Goal: Task Accomplishment & Management: Manage account settings

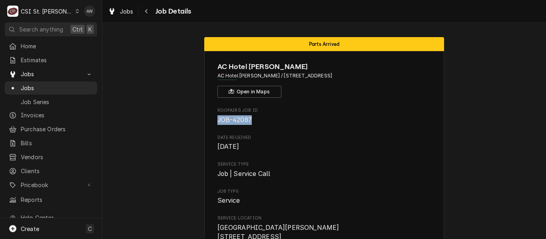
drag, startPoint x: 211, startPoint y: 120, endPoint x: 256, endPoint y: 120, distance: 45.6
copy span "JOB-42087"
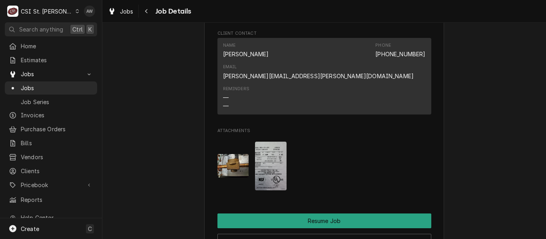
scroll to position [1079, 0]
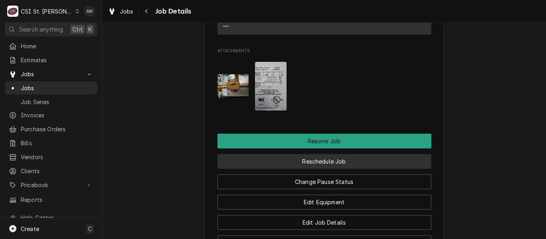
click at [324, 154] on button "Reschedule Job" at bounding box center [324, 161] width 214 height 15
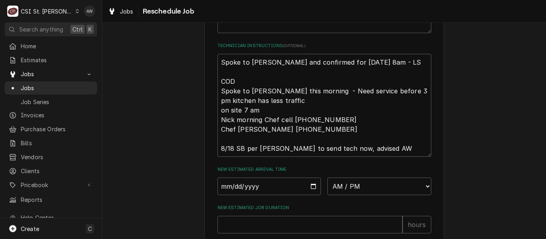
scroll to position [280, 0]
click at [217, 72] on textarea "Spoke to Brian and confirmed for Friday 8/22 at 8am - LS COD Spoke to Brian thi…" at bounding box center [324, 105] width 214 height 103
type textarea "x"
type textarea "Spoke to Brian and confirmed for Friday 8/22 at 8am - LS COD Spoke to Brian thi…"
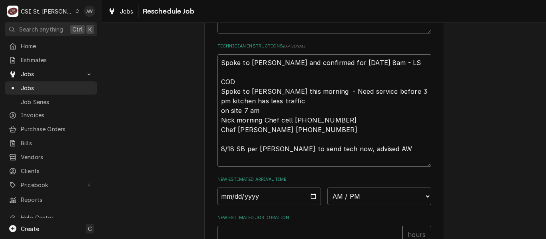
click at [220, 70] on textarea "Spoke to Brian and confirmed for Friday 8/22 at 8am - LS COD Spoke to Brian thi…" at bounding box center [324, 110] width 214 height 113
type textarea "x"
type textarea "t Spoke to Brian and confirmed for Friday 8/22 at 8am - LS COD Spoke to Brian t…"
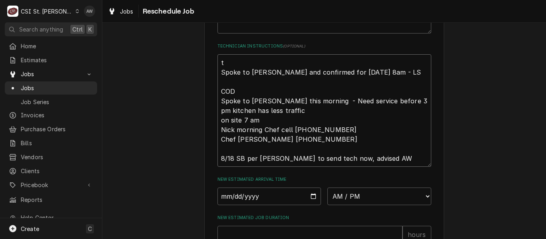
type textarea "x"
type textarea "te Spoke to Brian and confirmed for Friday 8/22 at 8am - LS COD Spoke to Brian …"
type textarea "x"
type textarea "tec Spoke to Brian and confirmed for Friday 8/22 at 8am - LS COD Spoke to Brian…"
type textarea "x"
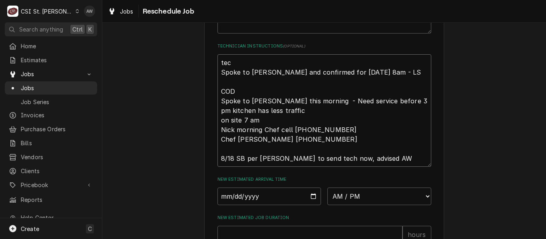
type textarea "tech Spoke to Brian and confirmed for Friday 8/22 at 8am - LS COD Spoke to Bria…"
type textarea "x"
type textarea "tech Spoke to Brian and confirmed for Friday 8/22 at 8am - LS COD Spoke to Bria…"
type textarea "x"
type textarea "tech to Spoke to Brian and confirmed for Friday 8/22 at 8am - LS COD Spoke to B…"
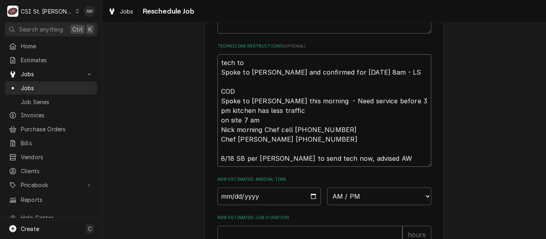
type textarea "x"
type textarea "tech to Spoke to Brian and confirmed for Friday 8/22 at 8am - LS COD Spoke to B…"
type textarea "x"
type textarea "tech to p Spoke to Brian and confirmed for Friday 8/22 at 8am - LS COD Spoke to…"
type textarea "x"
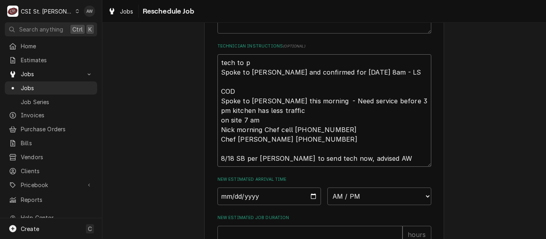
type textarea "tech to pi Spoke to Brian and confirmed for Friday 8/22 at 8am - LS COD Spoke t…"
type textarea "x"
type textarea "tech to pic Spoke to Brian and confirmed for Friday 8/22 at 8am - LS COD Spoke …"
type textarea "x"
type textarea "tech to pick Spoke to Brian and confirmed for Friday 8/22 at 8am - LS COD Spoke…"
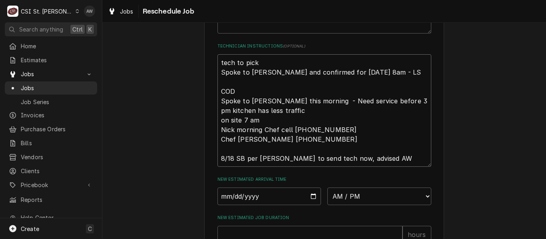
type textarea "x"
type textarea "tech to pick u Spoke to Brian and confirmed for Friday 8/22 at 8am - LS COD Spo…"
type textarea "x"
type textarea "tech to pick up Spoke to Brian and confirmed for Friday 8/22 at 8am - LS COD Sp…"
type textarea "x"
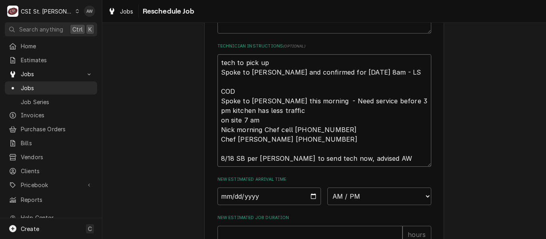
type textarea "tech to pick up Spoke to Brian and confirmed for Friday 8/22 at 8am - LS COD Sp…"
type textarea "x"
type textarea "tech to pick up p Spoke to Brian and confirmed for Friday 8/22 at 8am - LS COD …"
type textarea "x"
type textarea "tech to pick up pa Spoke to Brian and confirmed for Friday 8/22 at 8am - LS COD…"
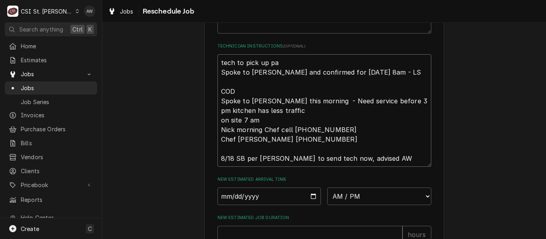
type textarea "x"
type textarea "tech to pick up par Spoke to Brian and confirmed for Friday 8/22 at 8am - LS CO…"
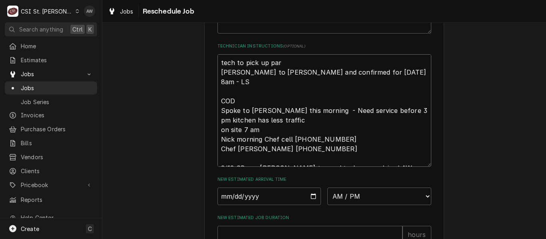
type textarea "x"
type textarea "tech to pick up part Spoke to Brian and confirmed for Friday 8/22 at 8am - LS C…"
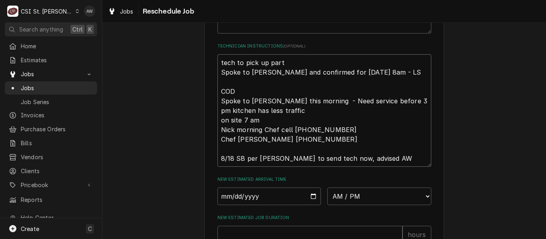
type textarea "x"
type textarea "tech to pick up parts Spoke to Brian and confirmed for Friday 8/22 at 8am - LS …"
type textarea "x"
type textarea "tech to pick up parts a Spoke to Brian and confirmed for Friday 8/22 at 8am - L…"
type textarea "x"
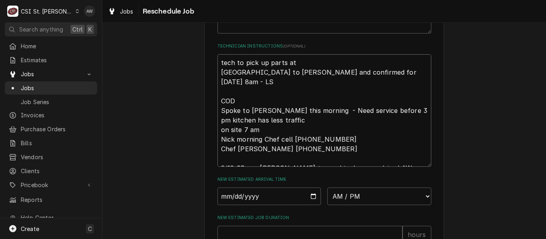
type textarea "tech to pick up parts at Spoke to Brian and confirmed for Friday 8/22 at 8am - …"
type textarea "x"
type textarea "tech to pick up parts at s Spoke to Brian and confirmed for Friday 8/22 at 8am …"
type textarea "x"
type textarea "tech to pick up parts at sh Spoke to Brian and confirmed for Friday 8/22 at 8am…"
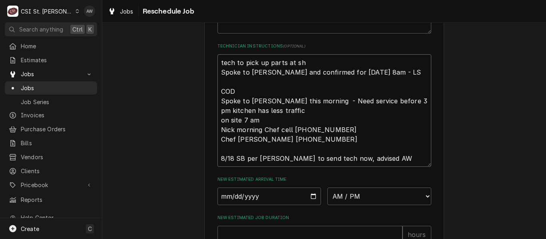
type textarea "x"
type textarea "tech to pick up parts at sho Spoke to Brian and confirmed for Friday 8/22 at 8a…"
type textarea "x"
type textarea "tech to pick up parts at shop Spoke to Brian and confirmed for Friday 8/22 at 8…"
type textarea "x"
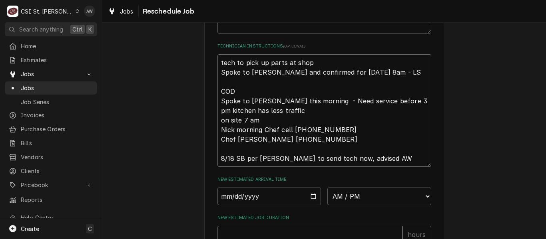
type textarea "tech to pick up parts at shop Spoke to Brian and confirmed for Friday 8/22 at 8…"
type textarea "x"
type textarea "tech to pick up parts at shop a Spoke to Brian and confirmed for Friday 8/22 at…"
type textarea "x"
type textarea "tech to pick up parts at shop an Spoke to Brian and confirmed for Friday 8/22 a…"
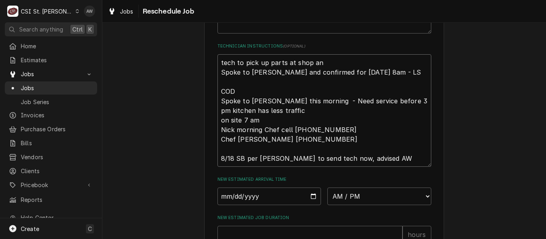
type textarea "x"
type textarea "tech to pick up parts at shop and Spoke to Brian and confirmed for Friday 8/22 …"
type textarea "x"
type textarea "tech to pick up parts at shop and r Spoke to Brian and confirmed for Friday 8/2…"
type textarea "x"
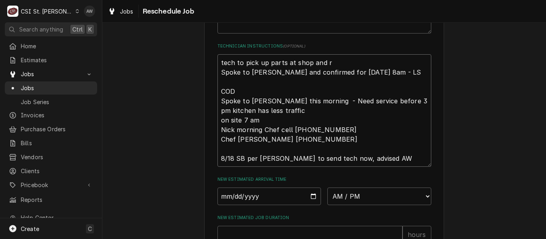
type textarea "tech to pick up parts at shop and re Spoke to Brian and confirmed for Friday 8/…"
type textarea "x"
type textarea "tech to pick up parts at shop and ret Spoke to Brian and confirmed for Friday 8…"
type textarea "x"
type textarea "tech to pick up parts at shop and retu Spoke to Brian and confirmed for Friday …"
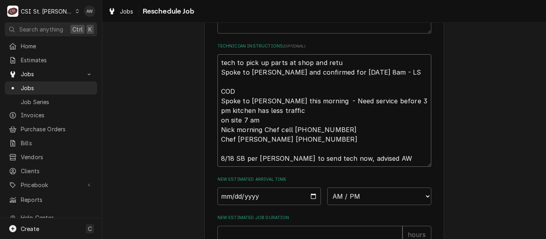
type textarea "x"
type textarea "tech to pick up parts at shop and retur Spoke to Brian and confirmed for Friday…"
type textarea "x"
type textarea "tech to pick up parts at shop and return Spoke to Brian and confirmed for Frida…"
type textarea "x"
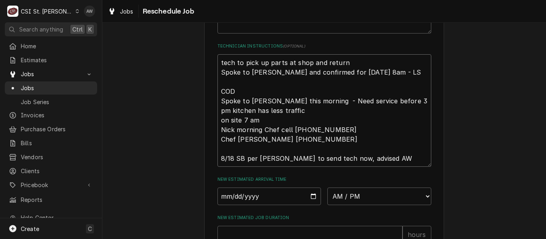
type textarea "tech to pick up parts at shop and return t Spoke to Brian and confirmed for Fri…"
type textarea "x"
type textarea "tech to pick up parts at shop and return to Spoke to Brian and confirmed for Fr…"
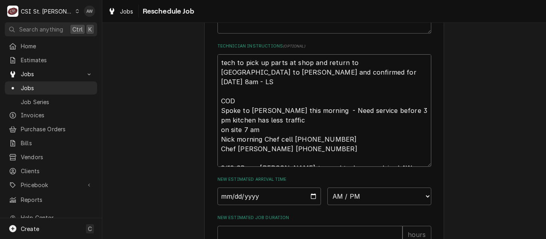
type textarea "x"
type textarea "tech to pick up parts at shop and return to Spoke to Brian and confirmed for Fr…"
type textarea "x"
type textarea "tech to pick up parts at shop and return to l Spoke to Brian and confirmed for …"
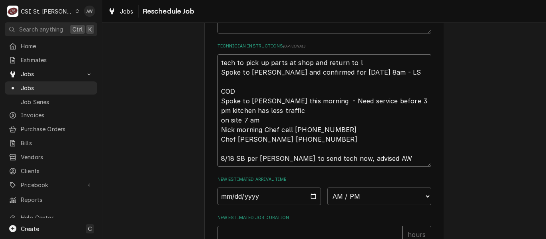
type textarea "x"
type textarea "tech to pick up parts at shop and return to lo Spoke to Brian and confirmed for…"
type textarea "x"
type textarea "tech to pick up parts at shop and return to loc Spoke to Brian and confirmed fo…"
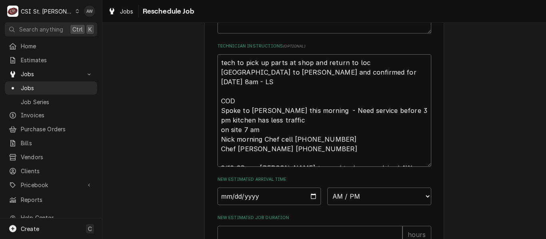
type textarea "x"
type textarea "tech to pick up parts at shop and return to loca Spoke to Brian and confirmed f…"
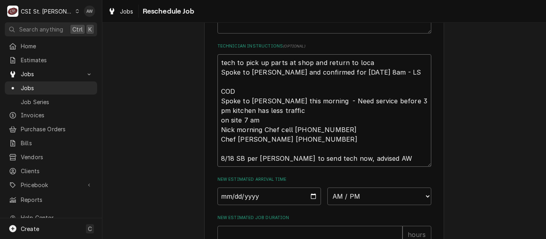
type textarea "x"
type textarea "tech to pick up parts at shop and return to locat Spoke to Brian and confirmed …"
type textarea "x"
type textarea "tech to pick up parts at shop and return to locati Spoke to Brian and confirmed…"
type textarea "x"
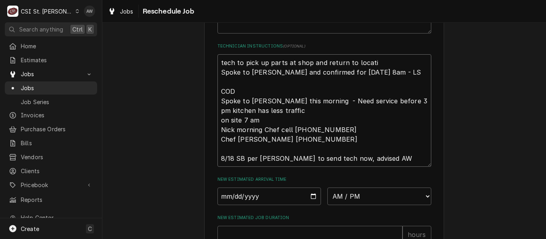
type textarea "tech to pick up parts at shop and return to locatio Spoke to Brian and confirme…"
type textarea "x"
type textarea "tech to pick up parts at shop and return to location Spoke to Brian and confirm…"
type textarea "x"
type textarea "tech to pick up parts at shop and return to location Spoke to Brian and confirm…"
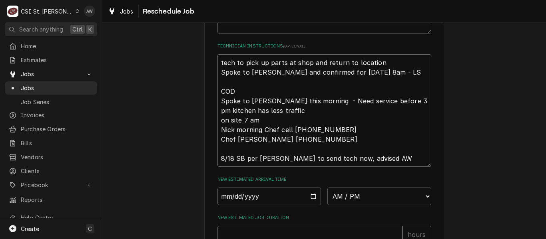
type textarea "x"
type textarea "tech to pick up parts at shop and return to location Spoke to Brian and confirm…"
type textarea "x"
type textarea "tech to pick up parts at shop and return to locatio Spoke to Brian and confirme…"
type textarea "x"
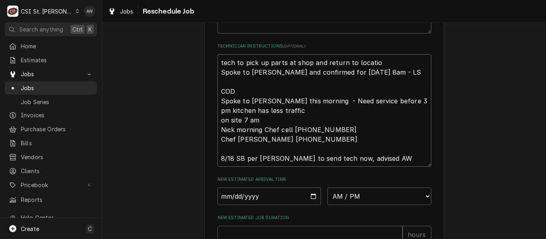
type textarea "tech to pick up parts at shop and return to locati Spoke to Brian and confirmed…"
type textarea "x"
type textarea "tech to pick up parts at shop and return to loca Spoke to Brian and confirmed f…"
type textarea "x"
type textarea "tech to pick up parts at shop and return to loc Spoke to Brian and confirmed fo…"
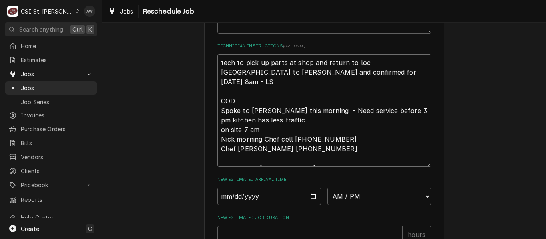
type textarea "x"
type textarea "tech to pick up parts at shop and return to lo Spoke to Brian and confirmed for…"
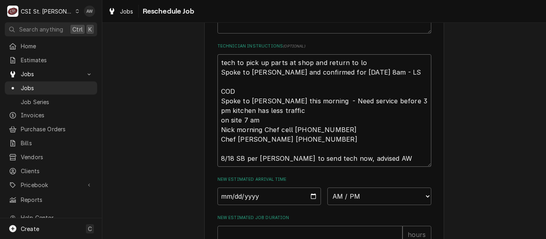
type textarea "x"
type textarea "tech to pick up parts at shop and return to l Spoke to Brian and confirmed for …"
type textarea "x"
type textarea "tech to pick up parts at shop and return to Spoke to Brian and confirmed for Fr…"
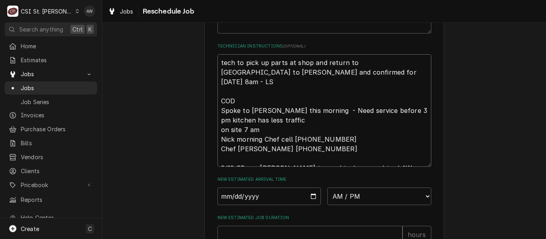
type textarea "x"
type textarea "tech to pick up parts at shop and return to Spoke to Brian and confirmed for Fr…"
type textarea "x"
type textarea "tech to pick up parts at shop and return t Spoke to Brian and confirmed for Fri…"
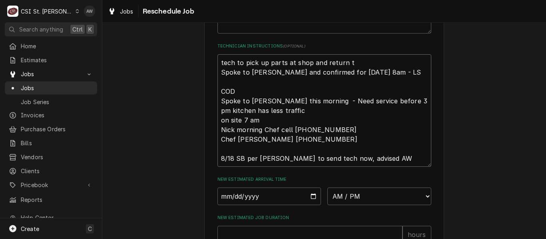
type textarea "x"
type textarea "tech to pick up parts at shop and return Spoke to Brian and confirmed for Frida…"
type textarea "x"
type textarea "tech to pick up parts at shop and return Spoke to Brian and confirmed for Frida…"
type textarea "x"
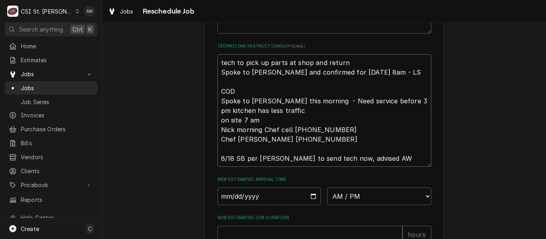
type textarea "tech to pick up parts at shop and retur Spoke to Brian and confirmed for Friday…"
type textarea "x"
type textarea "tech to pick up parts at shop and retu Spoke to Brian and confirmed for Friday …"
type textarea "x"
type textarea "tech to pick up parts at shop and ret Spoke to Brian and confirmed for Friday 8…"
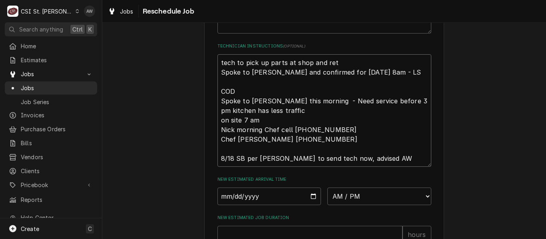
type textarea "x"
type textarea "tech to pick up parts at shop and re Spoke to Brian and confirmed for Friday 8/…"
type textarea "x"
type textarea "tech to pick up parts at shop and r Spoke to Brian and confirmed for Friday 8/2…"
type textarea "x"
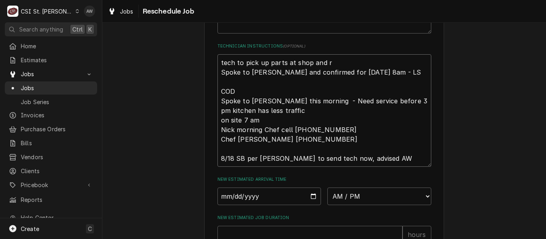
type textarea "tech to pick up parts at shop and Spoke to Brian and confirmed for Friday 8/22 …"
type textarea "x"
type textarea "tech to pick up parts at shop and t Spoke to Brian and confirmed for Friday 8/2…"
type textarea "x"
type textarea "tech to pick up parts at shop and th Spoke to Brian and confirmed for Friday 8/…"
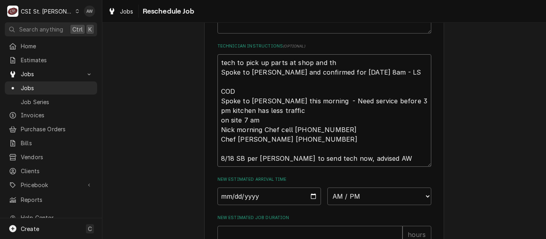
type textarea "x"
type textarea "tech to pick up parts at shop and the Spoke to Brian and confirmed for Friday 8…"
type textarea "x"
type textarea "tech to pick up parts at shop and then Spoke to Brian and confirmed for Friday …"
type textarea "x"
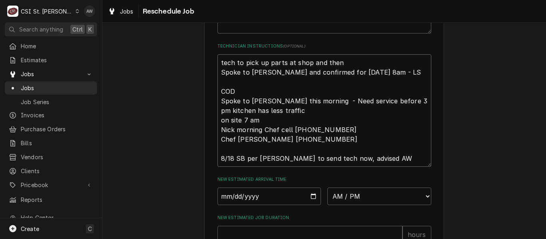
type textarea "tech to pick up parts at shop and then Spoke to Brian and confirmed for Friday …"
type textarea "x"
type textarea "tech to pick up parts at shop and then g Spoke to Brian and confirmed for Frida…"
type textarea "x"
type textarea "tech to pick up parts at shop and then go Spoke to Brian and confirmed for Frid…"
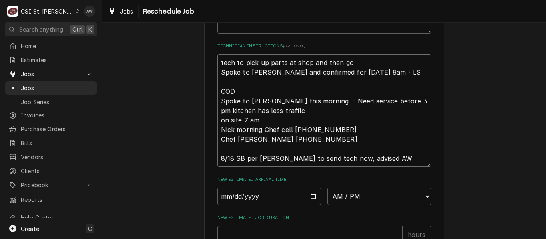
type textarea "x"
type textarea "tech to pick up parts at shop and then go t Spoke to Brian and confirmed for Fr…"
type textarea "x"
type textarea "tech to pick up parts at shop and then go to Spoke to Brian and confirmed for F…"
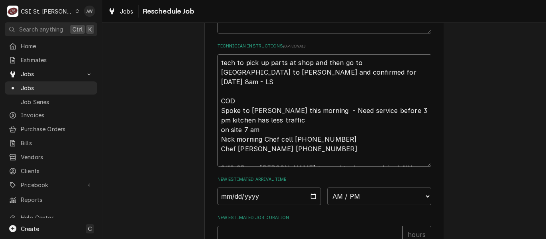
type textarea "x"
type textarea "tech to pick up parts at shop and then go to Spoke to Brian and confirmed for F…"
type textarea "x"
type textarea "tech to pick up parts at shop and then go to l Spoke to Brian and confirmed for…"
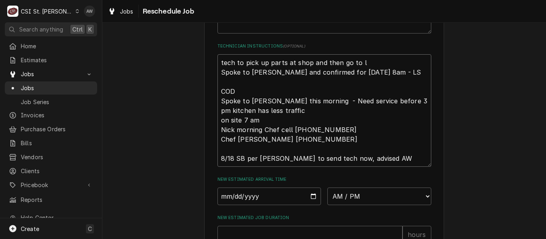
type textarea "x"
type textarea "tech to pick up parts at shop and then go to lo Spoke to Brian and confirmed fo…"
type textarea "x"
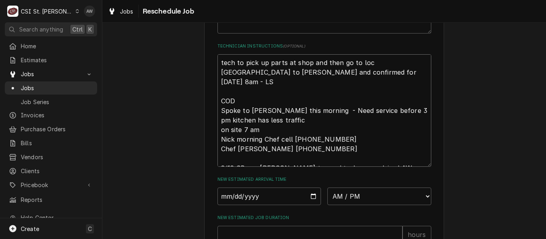
type textarea "tech to pick up parts at shop and then go to loca Spoke to Brian and confirmed …"
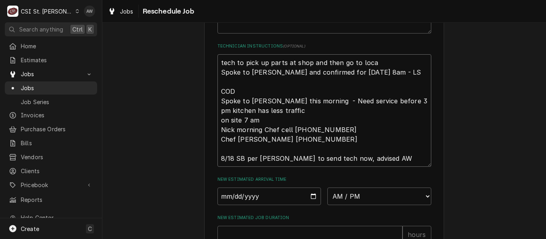
type textarea "x"
type textarea "tech to pick up parts at shop and then go to locat Spoke to Brian and confirmed…"
type textarea "x"
type textarea "tech to pick up parts at shop and then go to locati Spoke to Brian and confirme…"
type textarea "x"
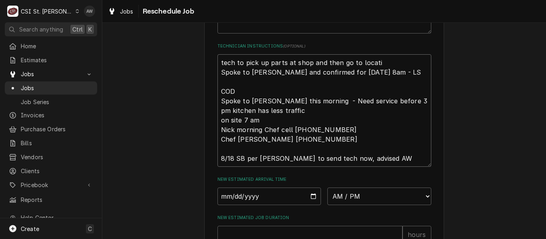
type textarea "tech to pick up parts at shop and then go to locatio Spoke to Brian and confirm…"
type textarea "x"
type textarea "tech to pick up parts at shop and then go to location Spoke to Brian and confir…"
type textarea "x"
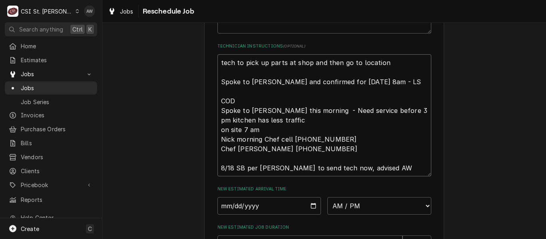
type textarea "tech to pick up parts at shop and then go to location Spoke to Brian and confir…"
drag, startPoint x: 361, startPoint y: 221, endPoint x: 361, endPoint y: 207, distance: 14.0
click at [361, 215] on select "AM / PM 6:00 AM 6:15 AM 6:30 AM 6:45 AM 7:00 AM 7:15 AM 7:30 AM 7:45 AM 8:00 AM…" at bounding box center [379, 207] width 104 height 18
select select "08:00:00"
click at [327, 207] on select "AM / PM 6:00 AM 6:15 AM 6:30 AM 6:45 AM 7:00 AM 7:15 AM 7:30 AM 7:45 AM 8:00 AM…" at bounding box center [379, 207] width 104 height 18
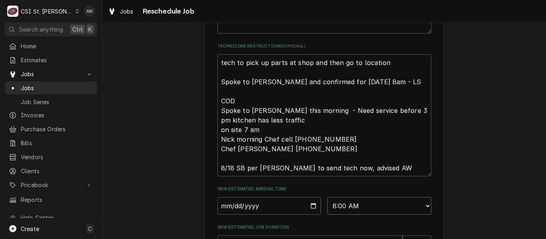
type textarea "x"
click at [308, 214] on input "Date" at bounding box center [269, 207] width 104 height 18
type input "2025-08-22"
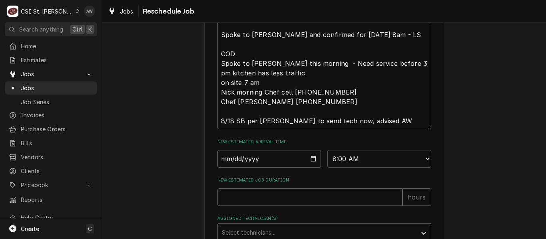
scroll to position [400, 0]
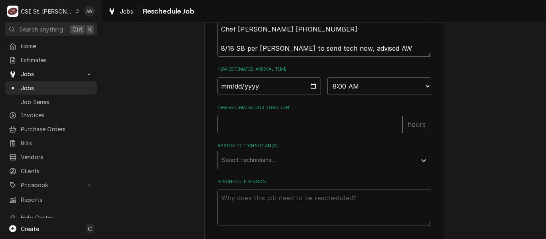
click at [272, 134] on input "New Estimated Job Duration" at bounding box center [309, 125] width 185 height 18
type textarea "x"
type input "2"
click at [271, 168] on div "Assigned Technician(s)" at bounding box center [317, 160] width 191 height 14
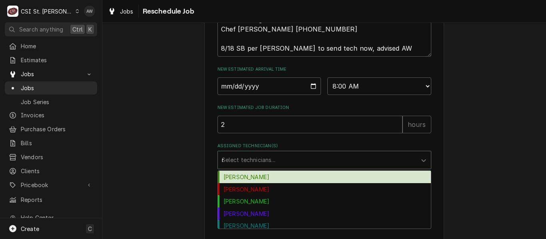
type input "ry"
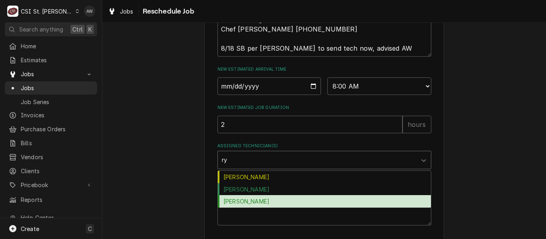
click at [260, 208] on div "Ryan Potts" at bounding box center [324, 202] width 213 height 12
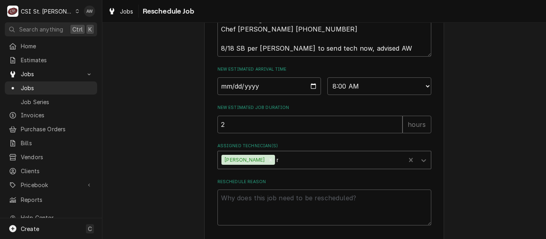
type textarea "x"
click at [260, 217] on textarea "Reschedule Reason" at bounding box center [324, 208] width 214 height 36
type textarea "x"
type textarea "r"
type textarea "x"
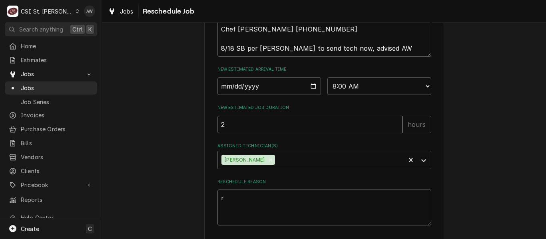
type textarea "re"
type textarea "x"
type textarea "ret"
type textarea "x"
type textarea "retu"
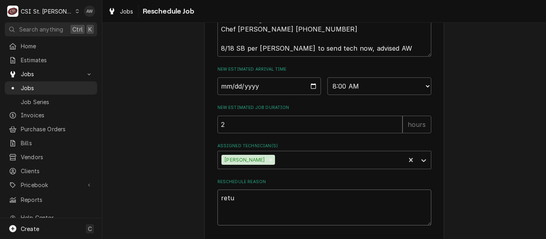
type textarea "x"
type textarea "retur"
type textarea "x"
type textarea "returni"
type textarea "x"
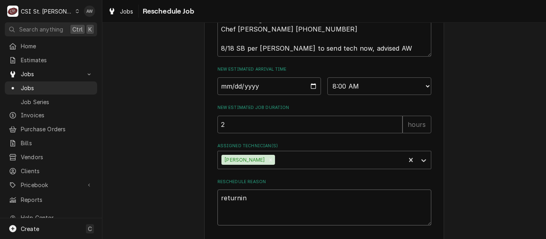
type textarea "returning"
type textarea "x"
type textarea "returning"
type textarea "x"
type textarea "returning w"
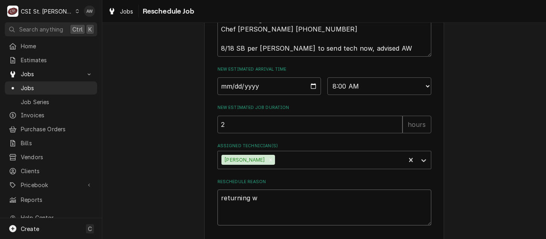
type textarea "x"
type textarea "returning wi"
type textarea "x"
type textarea "returning wit"
type textarea "x"
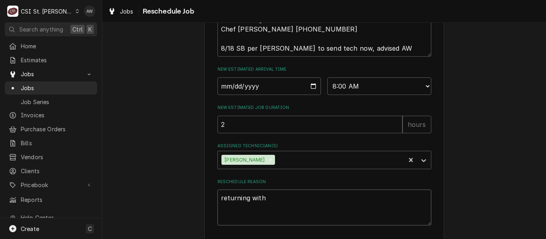
type textarea "returning with"
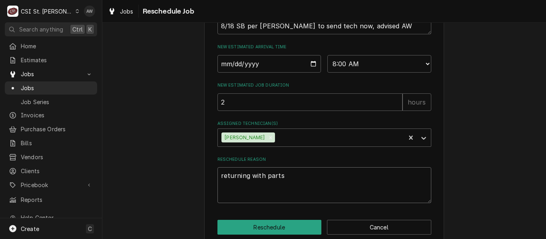
scroll to position [445, 0]
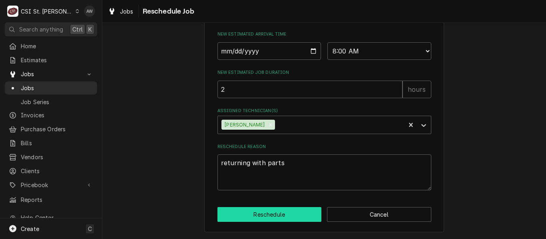
click at [299, 215] on button "Reschedule" at bounding box center [269, 215] width 104 height 15
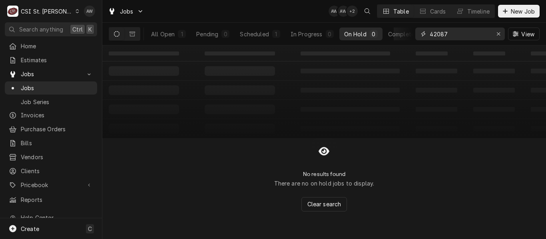
drag, startPoint x: 459, startPoint y: 32, endPoint x: 379, endPoint y: 35, distance: 80.4
click at [379, 35] on div "All Open 1 Pending 0 Scheduled 1 In Progress 0 On Hold 0 Completed 0 42087 View" at bounding box center [324, 34] width 431 height 22
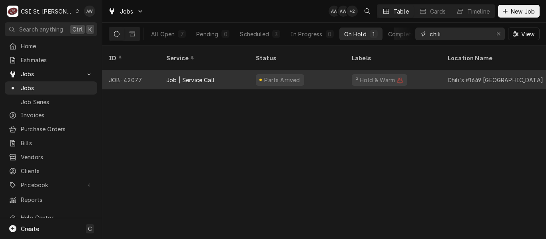
type input "chili"
click at [341, 71] on div "Parts Arrived" at bounding box center [297, 79] width 96 height 19
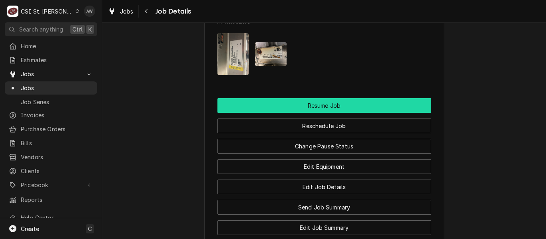
scroll to position [1119, 0]
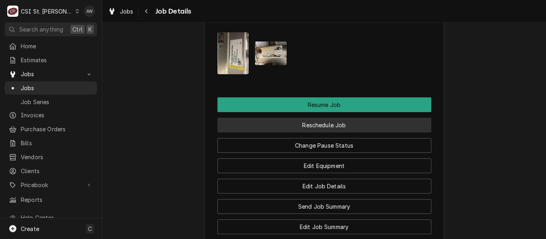
click at [334, 130] on button "Reschedule Job" at bounding box center [324, 125] width 214 height 15
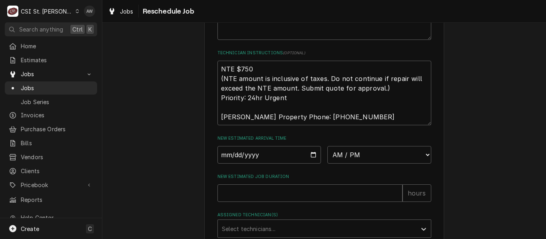
scroll to position [320, 0]
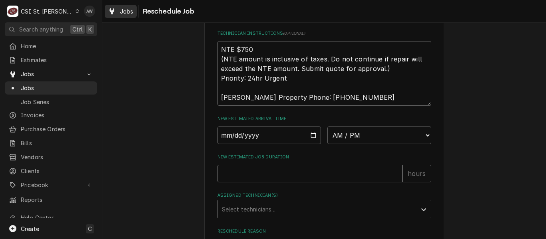
click at [127, 8] on span "Jobs" at bounding box center [127, 11] width 14 height 8
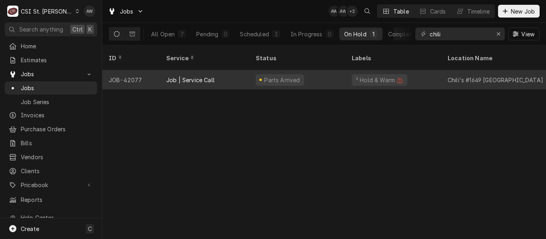
click at [316, 73] on div "Parts Arrived" at bounding box center [297, 79] width 96 height 19
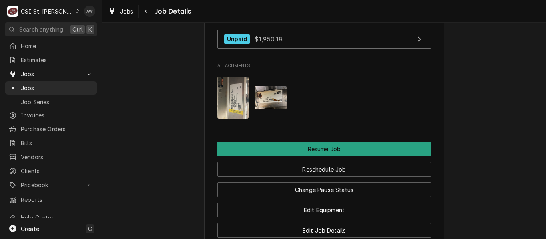
scroll to position [1079, 0]
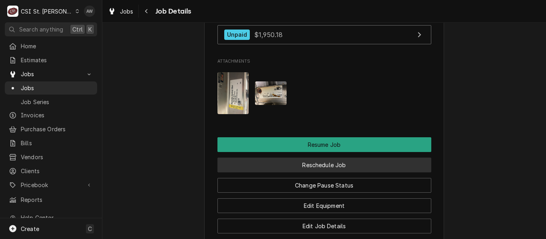
click at [370, 172] on button "Reschedule Job" at bounding box center [324, 165] width 214 height 15
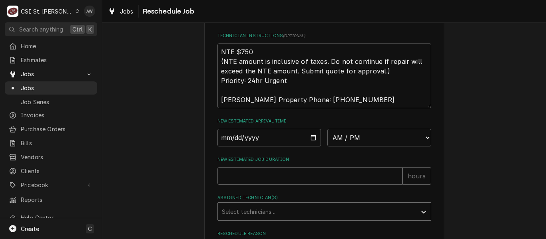
scroll to position [400, 0]
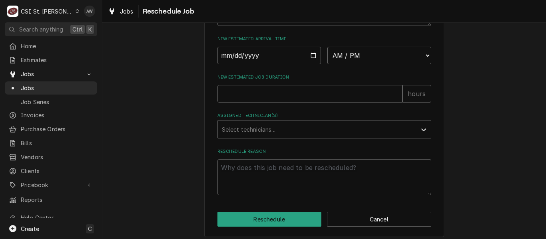
click at [360, 64] on select "AM / PM 6:00 AM 6:15 AM 6:30 AM 6:45 AM 7:00 AM 7:15 AM 7:30 AM 7:45 AM 8:00 AM…" at bounding box center [379, 56] width 104 height 18
select select "08:00:00"
click at [327, 56] on select "AM / PM 6:00 AM 6:15 AM 6:30 AM 6:45 AM 7:00 AM 7:15 AM 7:30 AM 7:45 AM 8:00 AM…" at bounding box center [379, 56] width 104 height 18
click at [311, 64] on input "Date" at bounding box center [269, 56] width 104 height 18
type textarea "x"
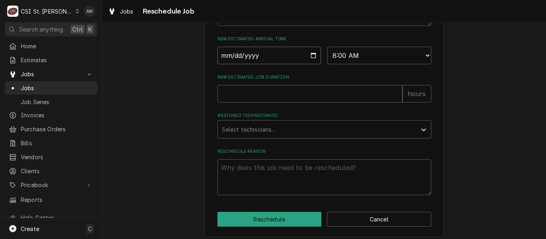
type input "2025-08-22"
click at [277, 103] on input "New Estimated Job Duration" at bounding box center [309, 94] width 185 height 18
type textarea "x"
type input "2"
click at [278, 137] on div "Assigned Technician(s)" at bounding box center [317, 129] width 191 height 14
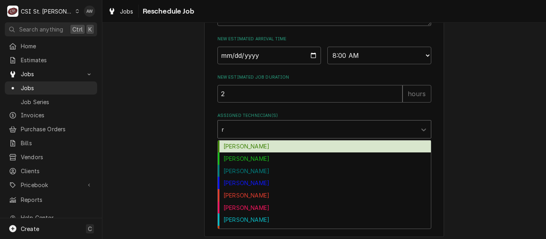
type input "ry"
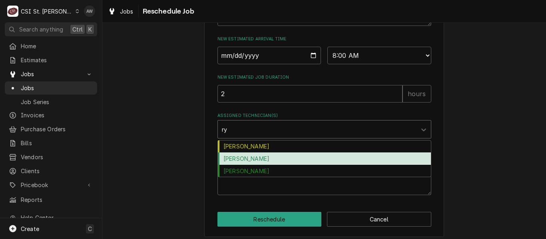
click at [264, 165] on div "Ryan Bietchert" at bounding box center [324, 159] width 213 height 12
type textarea "x"
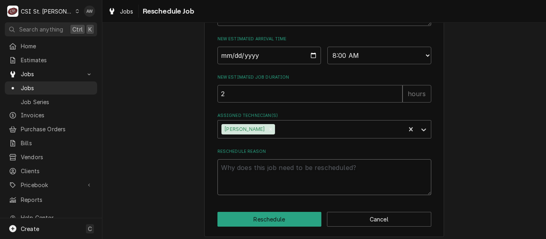
click at [262, 178] on textarea "Reschedule Reason" at bounding box center [324, 178] width 214 height 36
type textarea "x"
type textarea "r"
type textarea "x"
type textarea "re"
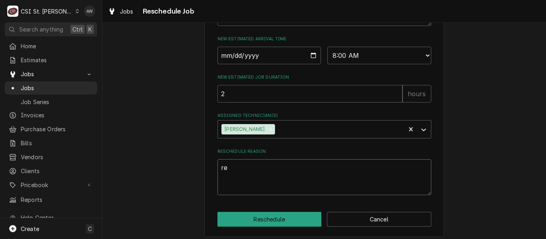
type textarea "x"
type textarea "ret"
type textarea "x"
type textarea "retu"
type textarea "x"
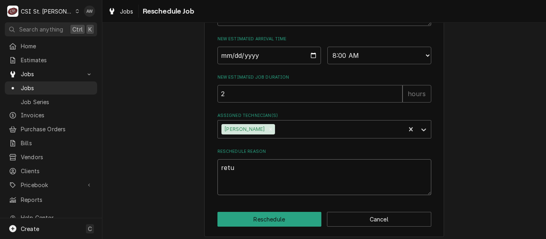
type textarea "retur"
type textarea "x"
type textarea "return"
type textarea "x"
type textarea "returni"
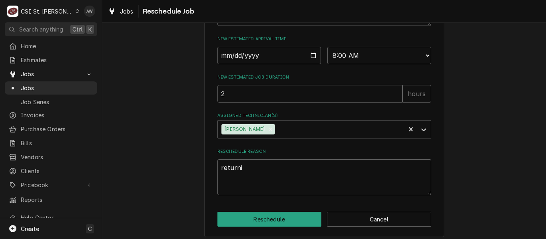
type textarea "x"
type textarea "returnin"
type textarea "x"
type textarea "returning"
type textarea "x"
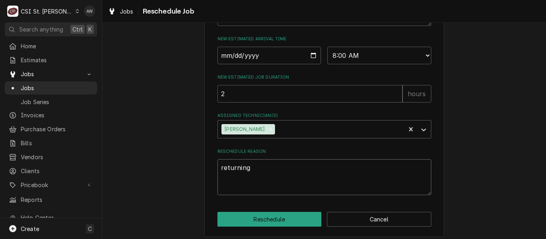
type textarea "returning"
type textarea "x"
type textarea "returning w"
type textarea "x"
type textarea "returning wi"
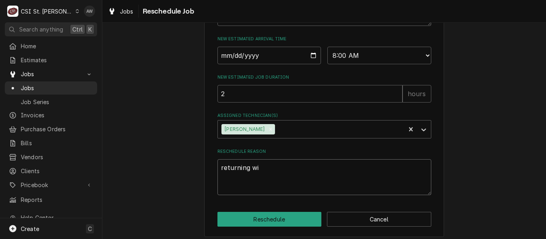
type textarea "x"
type textarea "returning wit"
type textarea "x"
type textarea "returning with"
type textarea "x"
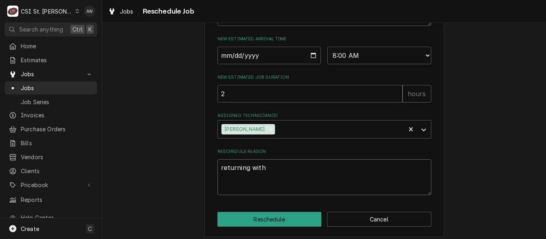
type textarea "returning with"
type textarea "x"
type textarea "returning with p"
type textarea "x"
type textarea "returning with pa"
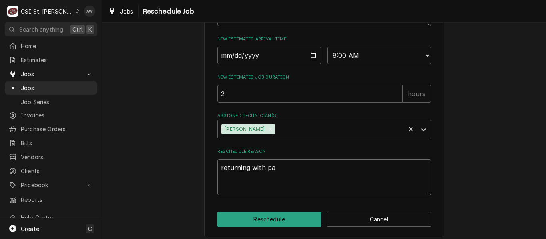
type textarea "x"
type textarea "returning with par"
type textarea "x"
type textarea "returning with part"
type textarea "x"
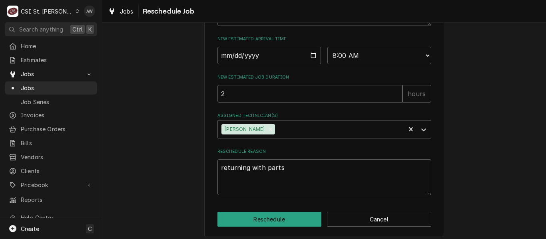
type textarea "returning with parts"
type textarea "x"
type textarea "returning with parts"
click at [264, 225] on button "Reschedule" at bounding box center [269, 219] width 104 height 15
type textarea "x"
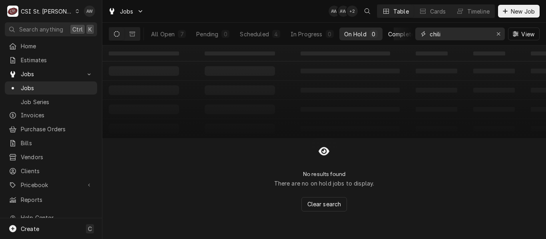
drag, startPoint x: 447, startPoint y: 34, endPoint x: 398, endPoint y: 36, distance: 48.4
click at [398, 36] on div "All Open 7 Pending 0 Scheduled 4 In Progress 0 On Hold 0 Completed 3 chili View" at bounding box center [324, 34] width 431 height 22
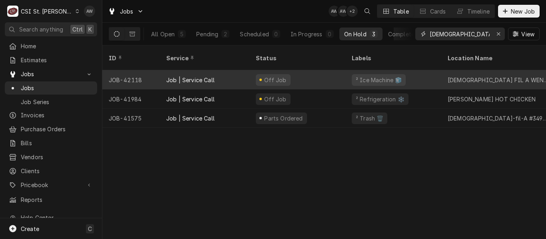
type input "chick"
click at [332, 72] on div "Off Job" at bounding box center [297, 79] width 96 height 19
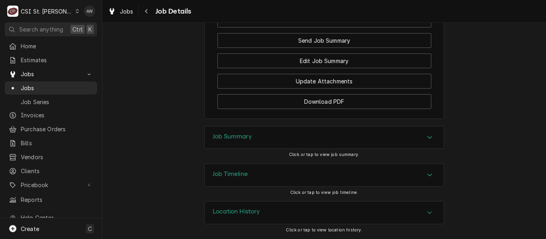
scroll to position [1033, 0]
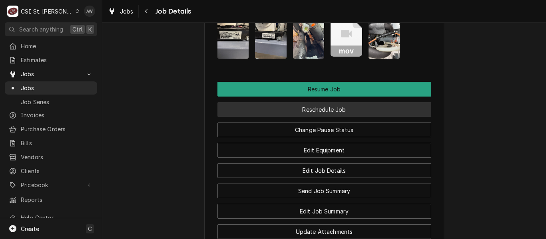
click at [333, 117] on button "Reschedule Job" at bounding box center [324, 109] width 214 height 15
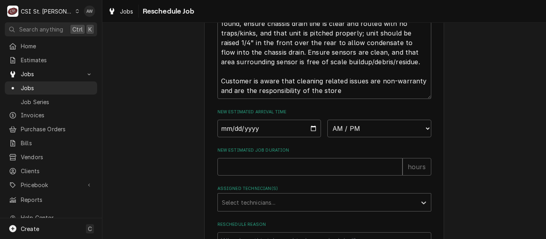
scroll to position [480, 0]
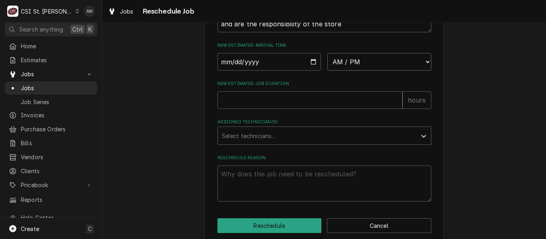
click at [342, 71] on select "AM / PM 6:00 AM 6:15 AM 6:30 AM 6:45 AM 7:00 AM 7:15 AM 7:30 AM 7:45 AM 8:00 AM…" at bounding box center [379, 62] width 104 height 18
select select "06:00:00"
click at [327, 62] on select "AM / PM 6:00 AM 6:15 AM 6:30 AM 6:45 AM 7:00 AM 7:15 AM 7:30 AM 7:45 AM 8:00 AM…" at bounding box center [379, 62] width 104 height 18
click at [309, 68] on input "Date" at bounding box center [269, 62] width 104 height 18
type textarea "x"
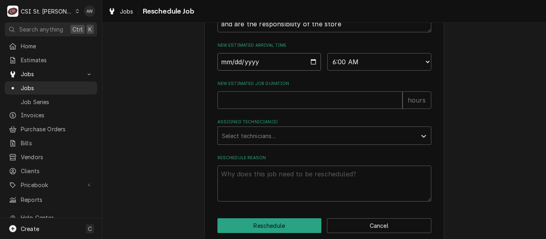
type input "[DATE]"
click at [272, 109] on input "New Estimated Job Duration" at bounding box center [309, 101] width 185 height 18
type textarea "x"
type input "2"
click at [276, 143] on div "Assigned Technician(s)" at bounding box center [317, 136] width 191 height 14
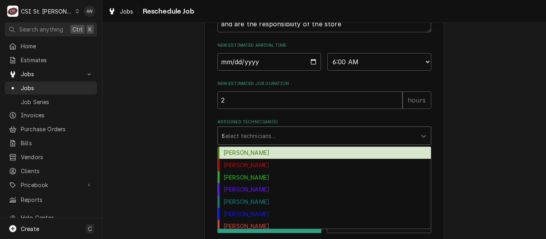
type input "th"
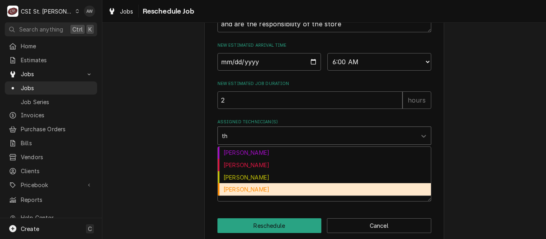
click at [275, 196] on div "[PERSON_NAME]" at bounding box center [324, 190] width 213 height 12
type textarea "x"
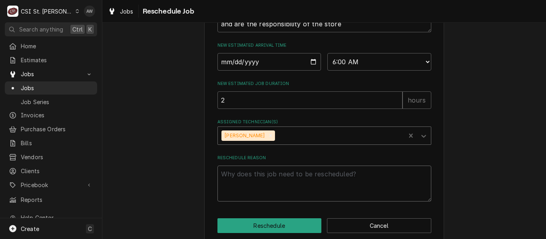
click at [275, 197] on textarea "Reschedule Reason" at bounding box center [324, 184] width 214 height 36
type textarea "x"
type textarea "r"
type textarea "x"
type textarea "re"
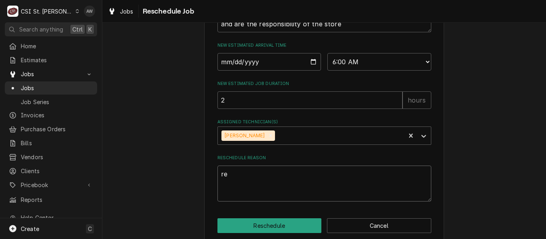
type textarea "x"
type textarea "ret"
type textarea "x"
type textarea "retu"
type textarea "x"
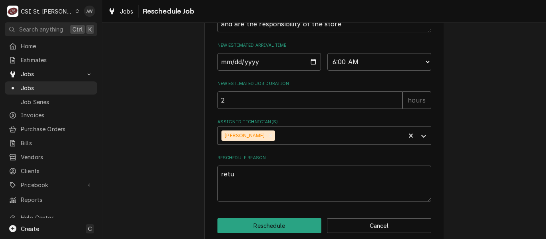
type textarea "retur"
type textarea "x"
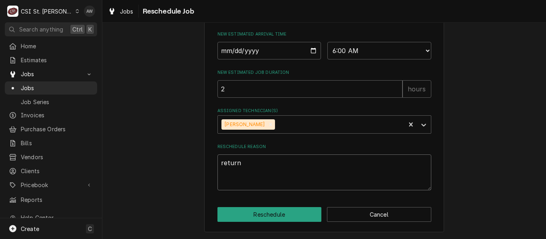
scroll to position [501, 0]
type textarea "return"
click at [273, 215] on button "Reschedule" at bounding box center [269, 215] width 104 height 15
type textarea "x"
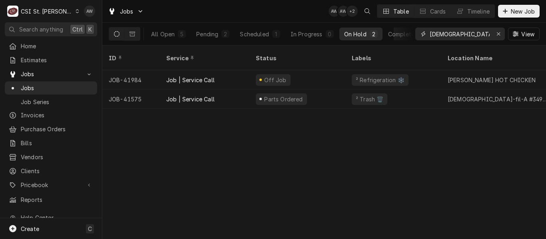
click at [451, 34] on input "[DEMOGRAPHIC_DATA]" at bounding box center [460, 34] width 60 height 13
click at [476, 12] on div "Timeline" at bounding box center [478, 11] width 22 height 8
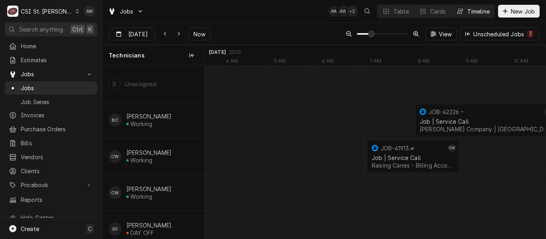
scroll to position [40, 0]
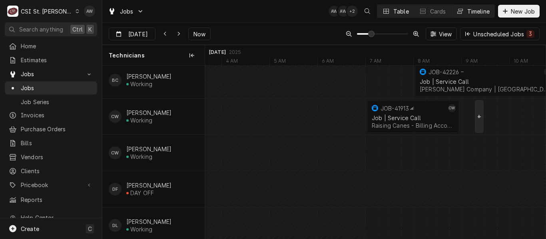
click at [395, 9] on div "Table" at bounding box center [401, 11] width 16 height 8
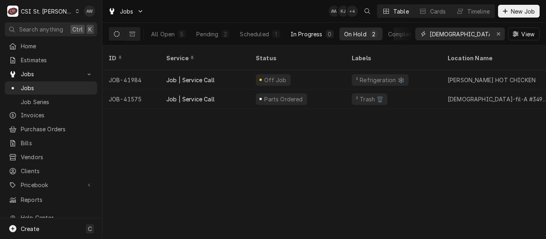
drag, startPoint x: 443, startPoint y: 32, endPoint x: 339, endPoint y: 30, distance: 104.0
click at [339, 30] on div "All Open 5 Pending 2 Scheduled 1 In Progress 0 On Hold 2 Completed 0 [DEMOGRAPH…" at bounding box center [324, 34] width 431 height 22
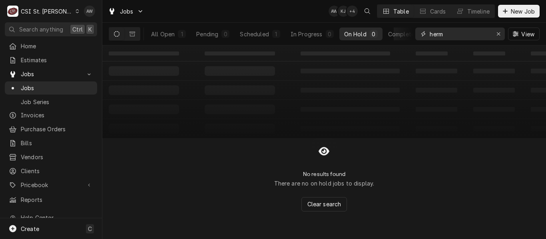
type input "herm"
click at [235, 37] on div "All Open 1 Pending 0 Scheduled 1 In Progress 0 On Hold 0 Completed 0" at bounding box center [290, 34] width 288 height 13
click at [253, 37] on div "Scheduled" at bounding box center [254, 34] width 29 height 8
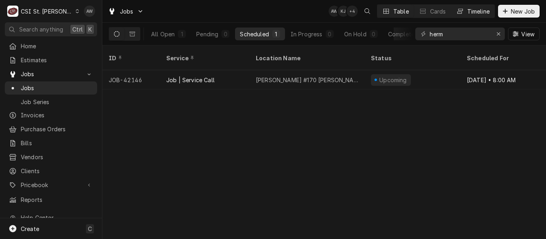
click at [474, 17] on button "Timeline" at bounding box center [472, 11] width 43 height 13
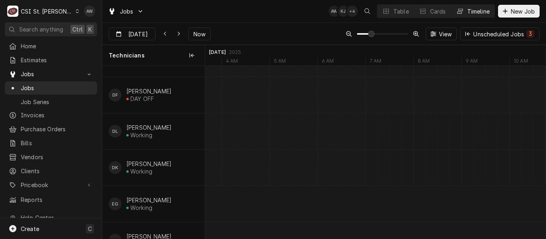
scroll to position [0, 0]
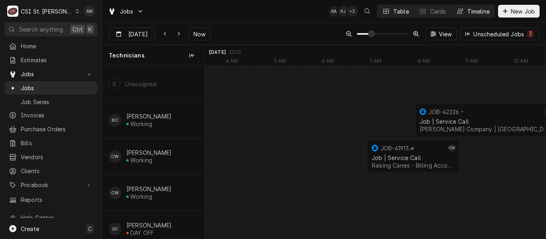
click at [403, 10] on div "Table" at bounding box center [401, 11] width 16 height 8
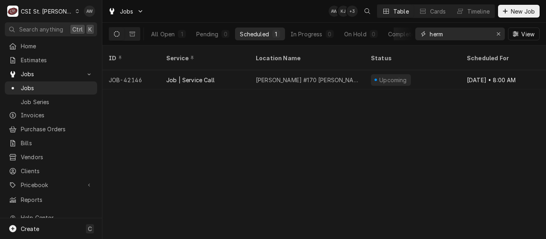
click at [424, 38] on div "herm" at bounding box center [460, 34] width 90 height 13
paste input "42194"
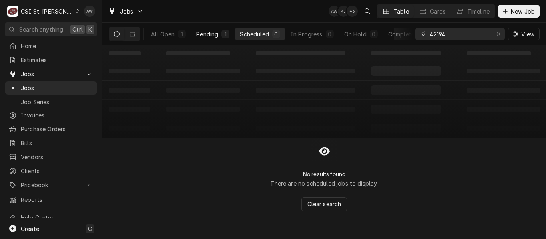
type input "42194"
click at [220, 38] on button "Pending 1" at bounding box center [213, 34] width 43 height 13
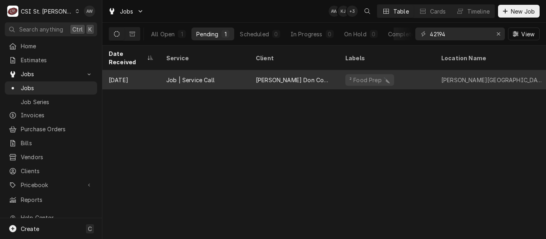
click at [236, 70] on div "Job | Service Call" at bounding box center [205, 79] width 90 height 19
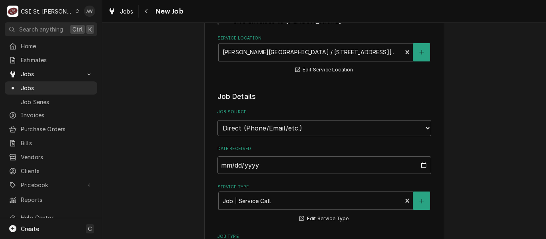
type textarea "x"
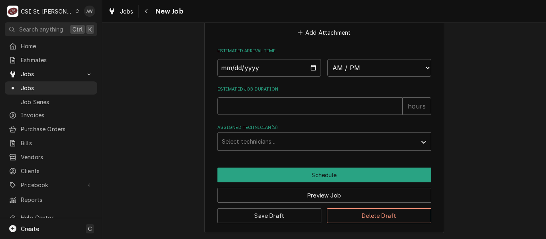
scroll to position [696, 0]
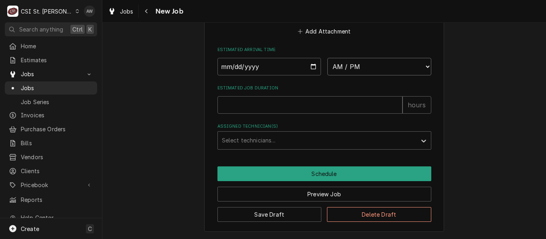
click at [366, 72] on select "AM / PM 6:00 AM 6:15 AM 6:30 AM 6:45 AM 7:00 AM 7:15 AM 7:30 AM 7:45 AM 8:00 AM…" at bounding box center [379, 67] width 104 height 18
select select "14:45:00"
click at [327, 58] on select "AM / PM 6:00 AM 6:15 AM 6:30 AM 6:45 AM 7:00 AM 7:15 AM 7:30 AM 7:45 AM 8:00 AM…" at bounding box center [379, 67] width 104 height 18
click at [309, 64] on input "Date" at bounding box center [269, 67] width 104 height 18
type textarea "x"
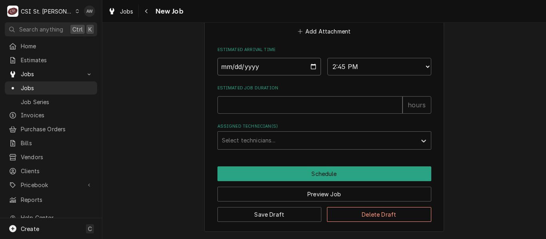
type input "2025-08-21"
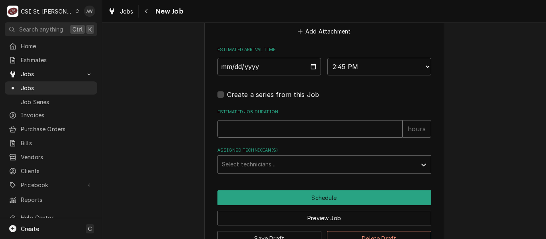
click at [271, 129] on input "Estimated Job Duration" at bounding box center [309, 129] width 185 height 18
type textarea "x"
type input "1"
type textarea "x"
type input "1"
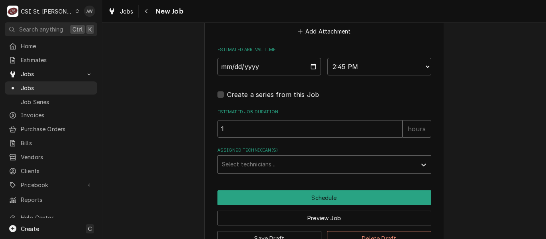
click at [272, 162] on div "Assigned Technician(s)" at bounding box center [317, 165] width 191 height 14
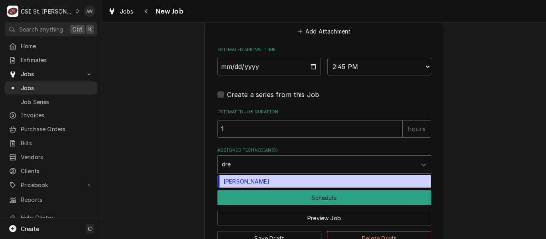
type input "drew"
drag, startPoint x: 271, startPoint y: 181, endPoint x: 270, endPoint y: 186, distance: 4.9
click at [271, 181] on div "Drew Koonce" at bounding box center [324, 182] width 213 height 12
type textarea "x"
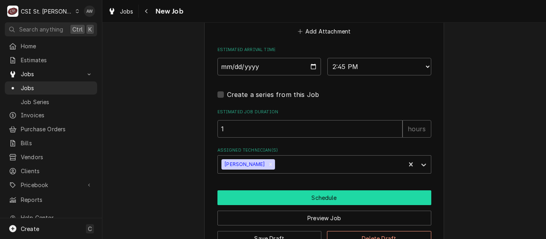
click at [268, 202] on button "Schedule" at bounding box center [324, 198] width 214 height 15
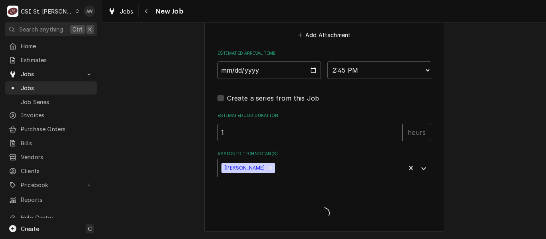
type textarea "x"
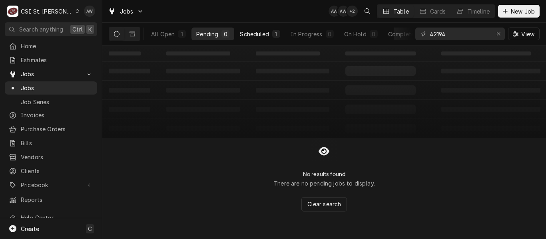
click at [272, 39] on button "Scheduled 1" at bounding box center [260, 34] width 50 height 13
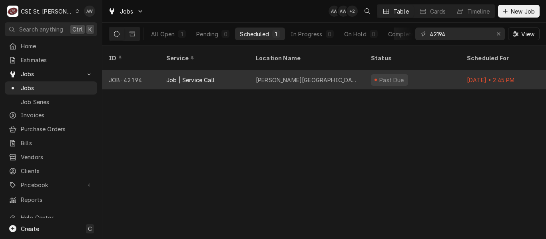
click at [273, 70] on div "[PERSON_NAME][GEOGRAPHIC_DATA]" at bounding box center [306, 79] width 115 height 19
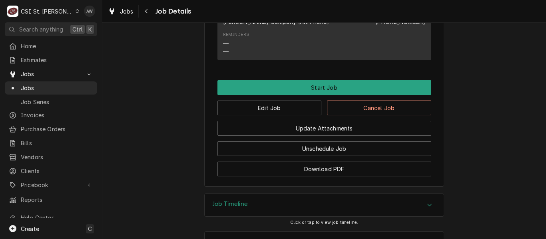
scroll to position [680, 0]
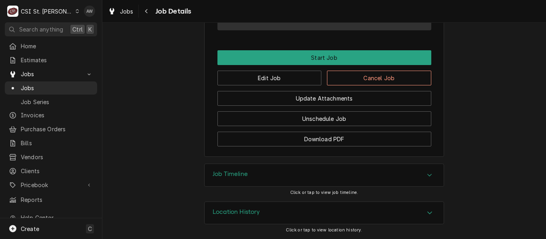
click at [349, 87] on div "Update Attachments" at bounding box center [324, 96] width 214 height 20
click at [349, 86] on div "Update Attachments" at bounding box center [324, 96] width 214 height 20
click at [349, 82] on button "Cancel Job" at bounding box center [379, 78] width 104 height 15
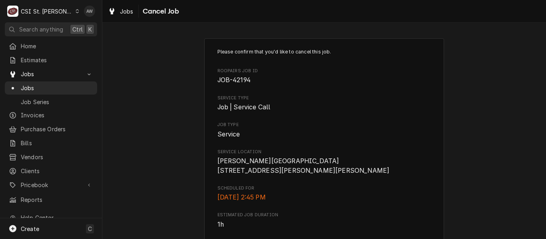
scroll to position [132, 0]
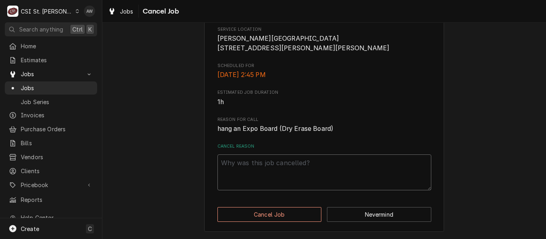
click at [295, 184] on textarea "Cancel Reason" at bounding box center [324, 173] width 214 height 36
type textarea "x"
type textarea "n"
type textarea "x"
type textarea "no"
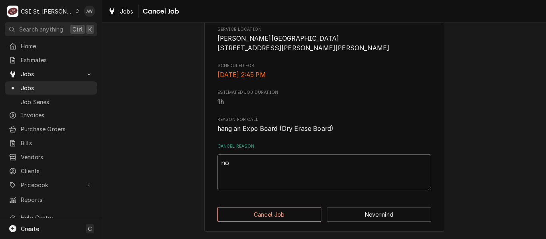
type textarea "x"
type textarea "no l"
type textarea "x"
type textarea "no lo"
type textarea "x"
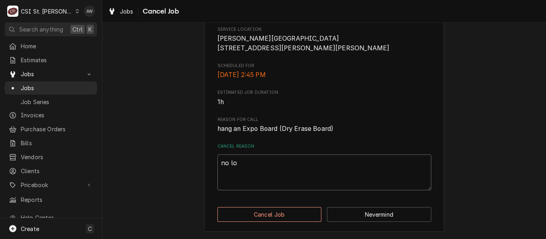
type textarea "no lon"
type textarea "x"
type textarea "no long"
type textarea "x"
type textarea "no longe"
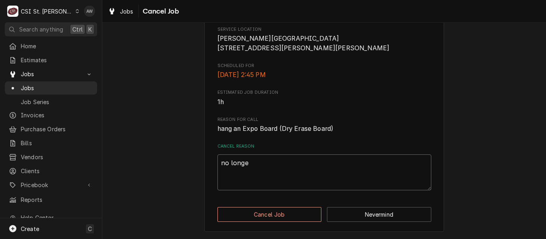
type textarea "x"
type textarea "no longer"
type textarea "x"
type textarea "no longer"
type textarea "x"
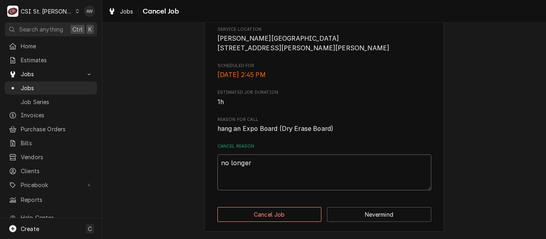
type textarea "no longer n"
type textarea "x"
type textarea "no longer ne"
type textarea "x"
type textarea "no longer nee"
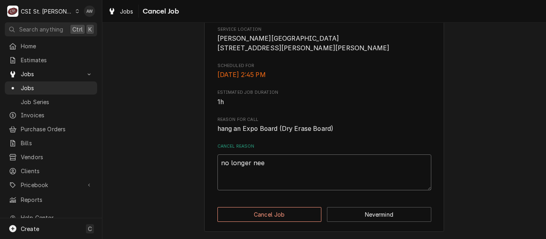
type textarea "x"
type textarea "no longer need"
type textarea "x"
type textarea "no longer need"
type textarea "x"
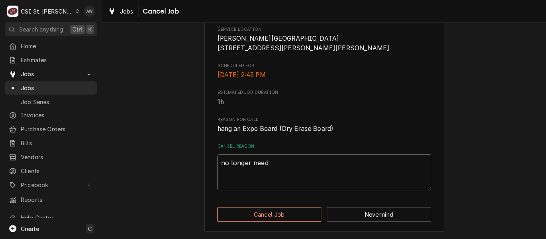
type textarea "no longer need s"
type textarea "x"
type textarea "no longer need se"
type textarea "x"
type textarea "no longer need ser"
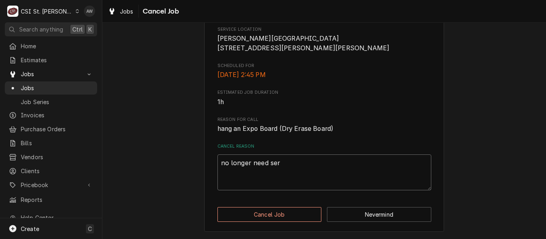
type textarea "x"
type textarea "no longer need serv"
type textarea "x"
type textarea "no longer need servi"
type textarea "x"
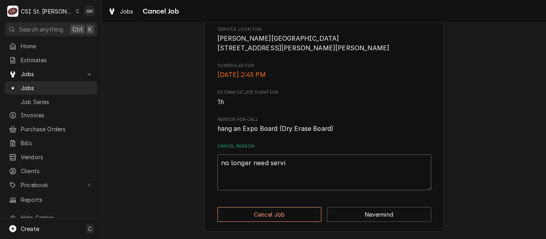
type textarea "no longer need servic"
type textarea "x"
type textarea "no longer need service"
type textarea "x"
type textarea "no longer need service"
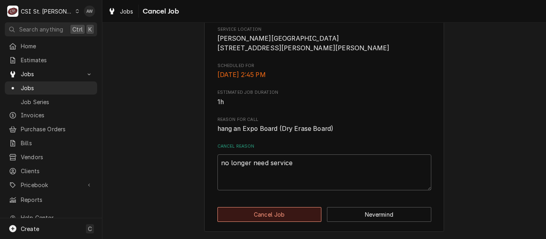
click at [277, 210] on button "Cancel Job" at bounding box center [269, 215] width 104 height 15
type textarea "x"
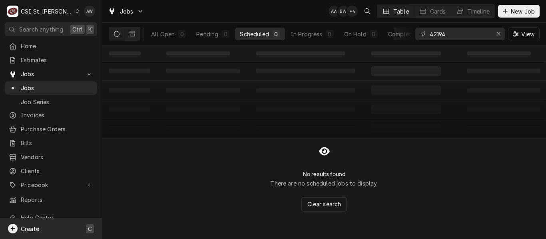
click at [68, 228] on div "Create C" at bounding box center [51, 229] width 102 height 21
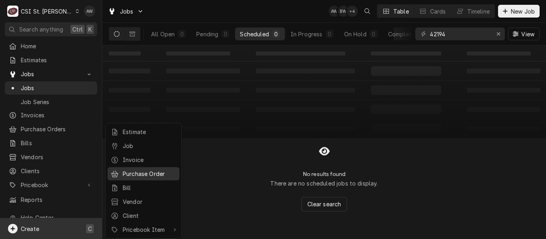
click at [133, 175] on div "Purchase Order" at bounding box center [150, 174] width 54 height 8
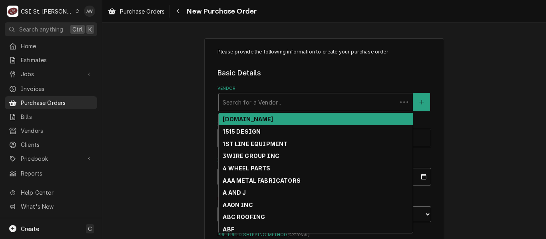
click at [237, 110] on div "Search for a Vendor..." at bounding box center [308, 103] width 178 height 18
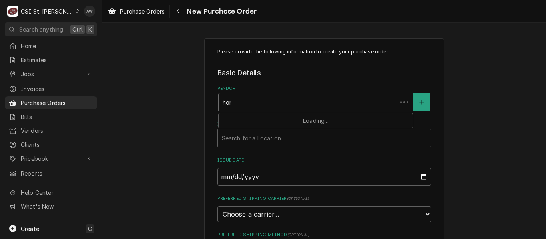
type input "home"
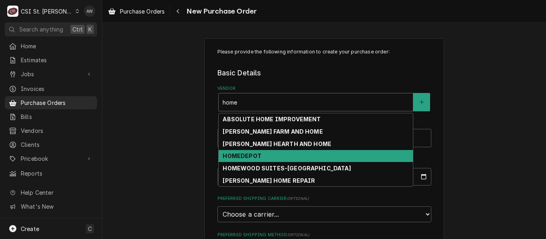
click at [246, 153] on strong "HOMEDEPOT" at bounding box center [242, 156] width 38 height 7
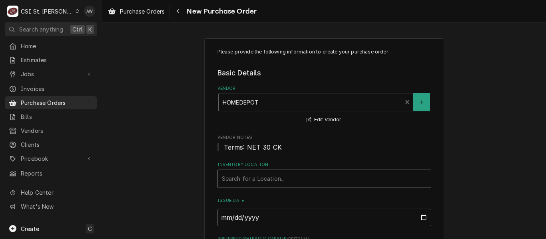
scroll to position [40, 0]
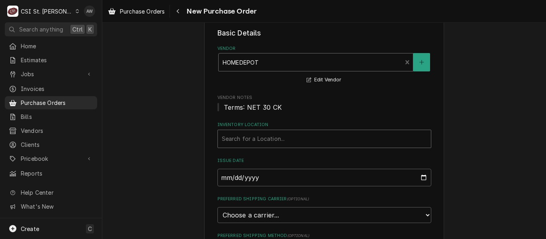
click at [250, 137] on div "Inventory Location" at bounding box center [324, 139] width 205 height 14
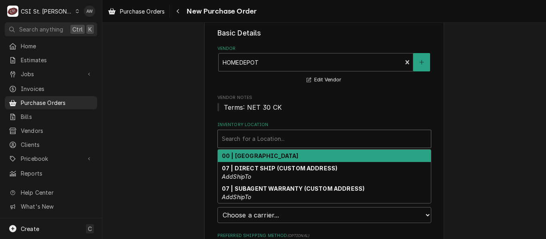
click at [259, 159] on strong "00 | [GEOGRAPHIC_DATA]" at bounding box center [260, 156] width 77 height 7
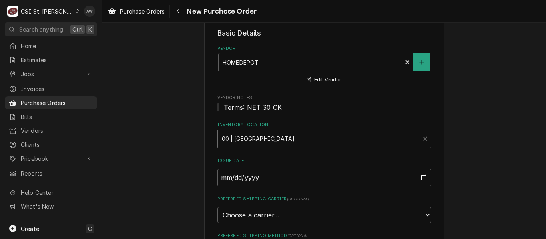
scroll to position [160, 0]
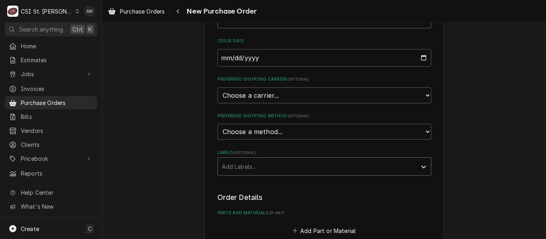
click at [267, 167] on div "Labels" at bounding box center [317, 167] width 191 height 14
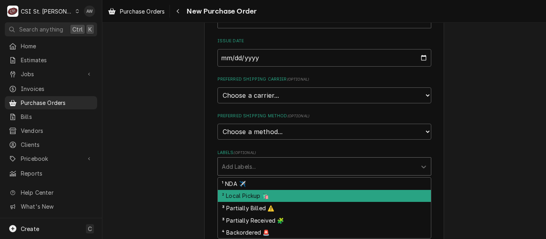
click at [265, 195] on div "² Local Pickup 🛍️" at bounding box center [324, 196] width 213 height 12
type textarea "x"
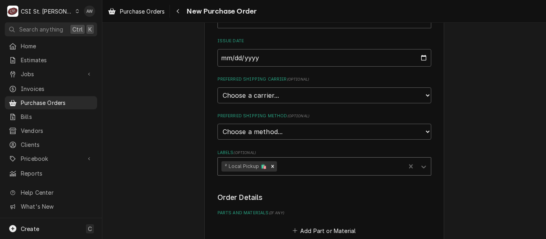
scroll to position [240, 0]
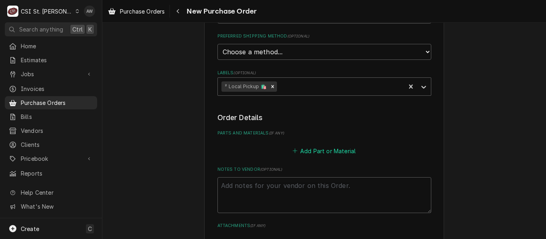
click at [312, 149] on button "Add Part or Material" at bounding box center [324, 151] width 66 height 11
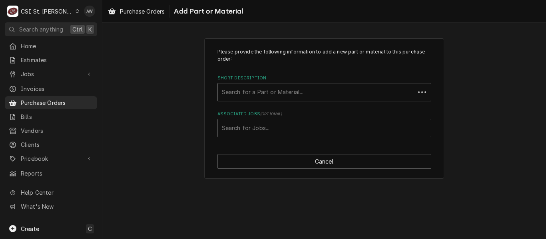
click at [253, 94] on div "Short Description" at bounding box center [316, 92] width 189 height 14
type input "misc."
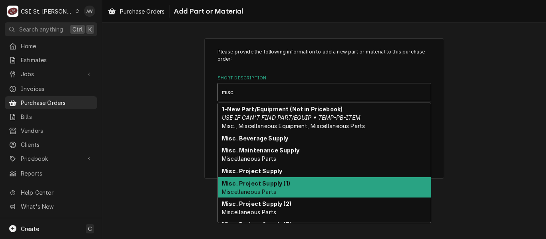
click at [265, 179] on div "Misc. Project Supply (1) Miscellaneous Parts" at bounding box center [324, 188] width 213 height 21
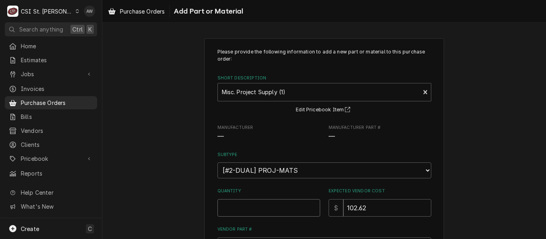
click at [262, 204] on input "Quantity" at bounding box center [268, 209] width 103 height 18
type textarea "x"
type input "1"
type textarea "x"
type input "0"
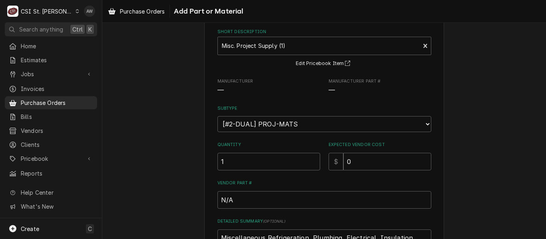
scroll to position [120, 0]
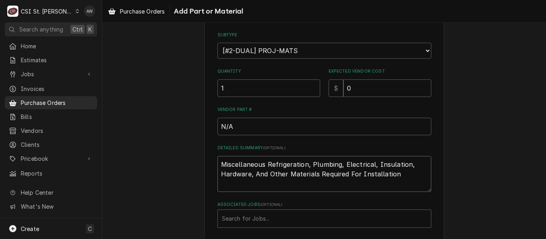
drag, startPoint x: 395, startPoint y: 178, endPoint x: 136, endPoint y: 146, distance: 260.7
click at [136, 146] on div "Please provide the following information to add a new part or material to this …" at bounding box center [324, 94] width 444 height 366
type textarea "x"
type textarea "h"
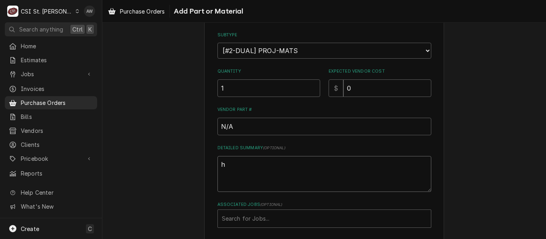
type textarea "x"
type textarea "ho"
type textarea "x"
type textarea "hos"
type textarea "x"
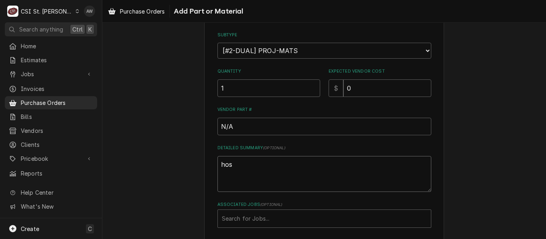
type textarea "hose"
type textarea "x"
type textarea "hose"
type textarea "x"
type textarea "hose b"
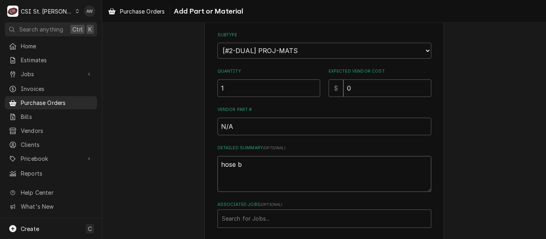
type textarea "x"
type textarea "hose bu"
type textarea "x"
type textarea "hose bul"
type textarea "x"
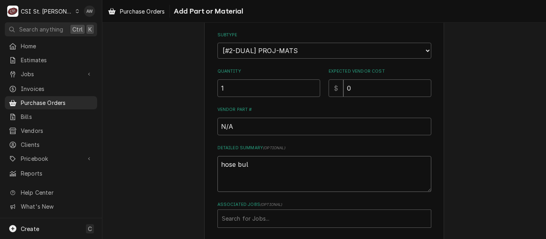
type textarea "hose bulb"
type textarea "x"
type textarea "hose bulb"
type textarea "x"
type textarea "hose bulb fo"
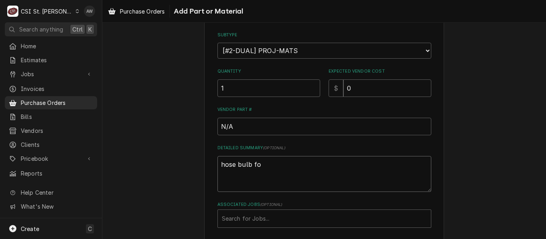
type textarea "x"
type textarea "hose bulb for"
type textarea "x"
type textarea "hose bulb for"
type textarea "x"
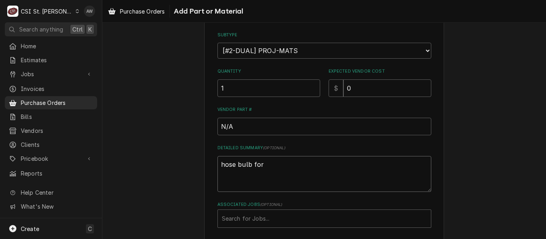
type textarea "hose bulb for w"
type textarea "x"
type textarea "hose bulb for wa"
type textarea "x"
type textarea "hose bulb for wat"
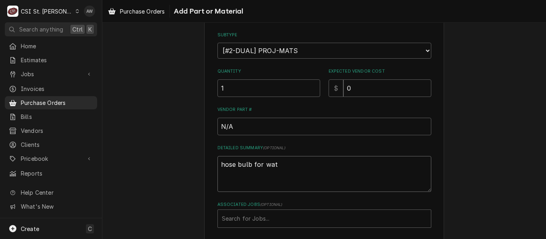
type textarea "x"
type textarea "hose bulb for wate"
type textarea "x"
type textarea "hose bulb for water"
type textarea "x"
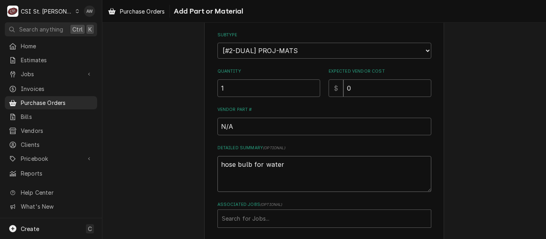
type textarea "hose bulb for water"
type textarea "x"
type textarea "hose bulb for water l"
type textarea "x"
type textarea "hose bulb for water li"
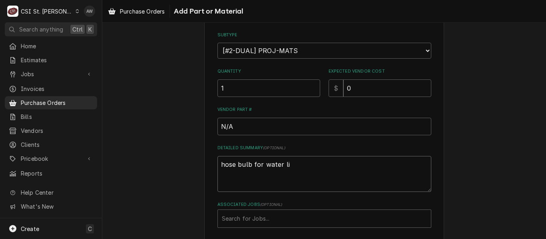
type textarea "x"
type textarea "hose bulb for water line"
type textarea "x"
type textarea "hose bulb for water line"
type textarea "x"
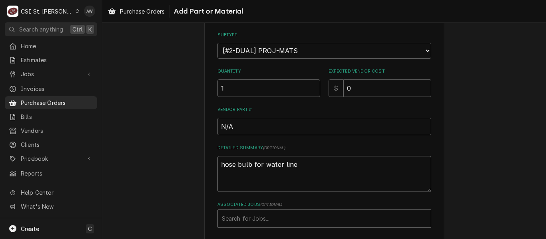
type textarea "hose bulb for water line"
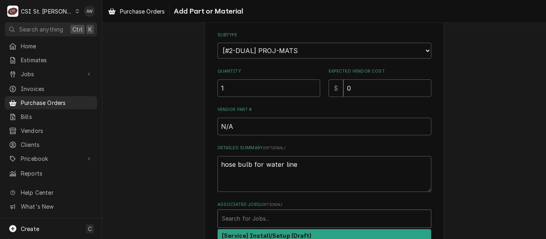
click at [227, 219] on div "Associated Jobs" at bounding box center [324, 219] width 205 height 14
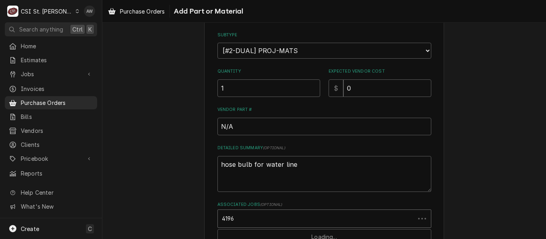
type input "41963"
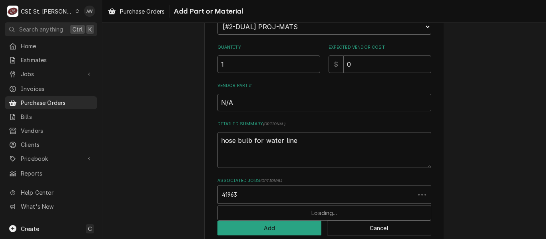
scroll to position [158, 0]
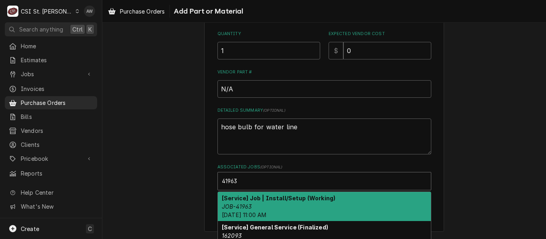
click at [310, 198] on strong "[Service] Job | Install/Setup (Working)" at bounding box center [279, 198] width 114 height 7
type textarea "x"
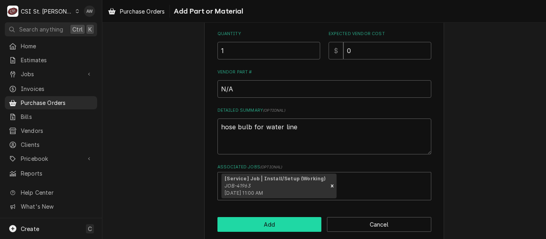
click at [291, 222] on button "Add" at bounding box center [269, 224] width 104 height 15
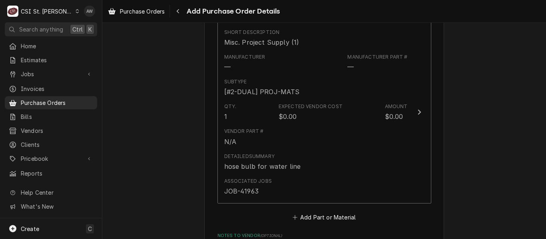
scroll to position [400, 0]
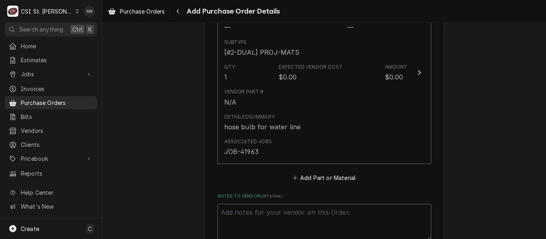
drag, startPoint x: 269, startPoint y: 224, endPoint x: 261, endPoint y: 218, distance: 10.0
click at [268, 224] on textarea "Notes to Vendor ( optional )" at bounding box center [324, 222] width 214 height 36
type textarea "x"
type textarea "t"
type textarea "x"
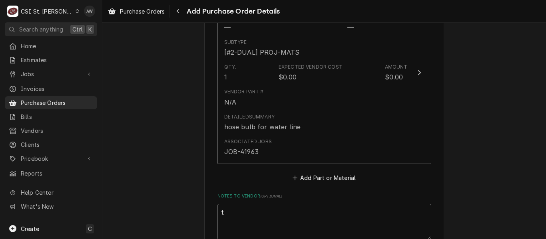
type textarea "tr"
type textarea "x"
type textarea "tre"
type textarea "x"
type textarea "trev"
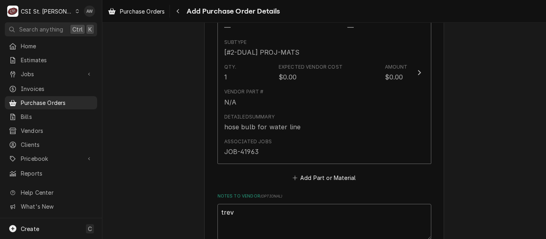
type textarea "x"
type textarea "trevo"
type textarea "x"
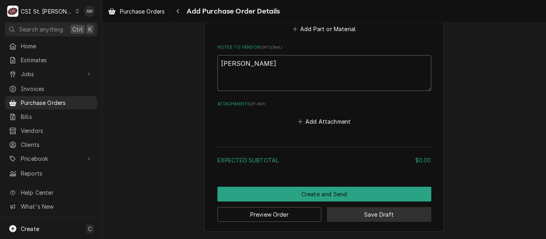
type textarea "trevor"
click at [391, 215] on button "Save Draft" at bounding box center [379, 215] width 104 height 15
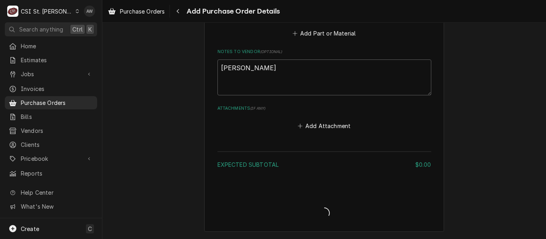
type textarea "x"
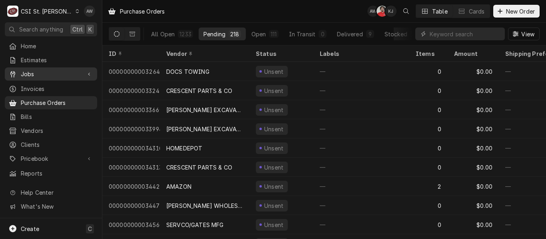
drag, startPoint x: 70, startPoint y: 71, endPoint x: 67, endPoint y: 77, distance: 6.6
click at [70, 71] on span "Jobs" at bounding box center [51, 74] width 60 height 8
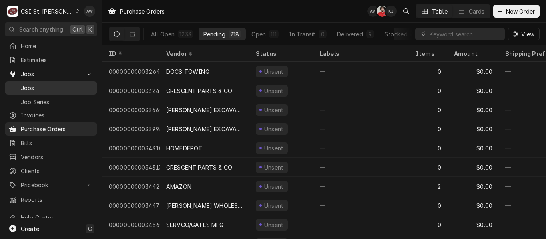
click at [65, 86] on span "Jobs" at bounding box center [57, 88] width 72 height 8
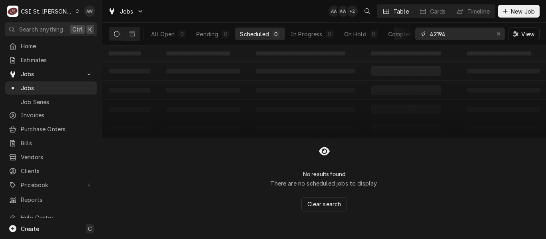
drag, startPoint x: 453, startPoint y: 34, endPoint x: 321, endPoint y: 41, distance: 131.4
click at [321, 41] on div "All Open 0 Pending 0 Scheduled 0 In Progress 0 On Hold 0 Completed 0 42194 View" at bounding box center [324, 34] width 431 height 22
type input "tesl"
click at [215, 32] on div "Pending" at bounding box center [207, 34] width 22 height 8
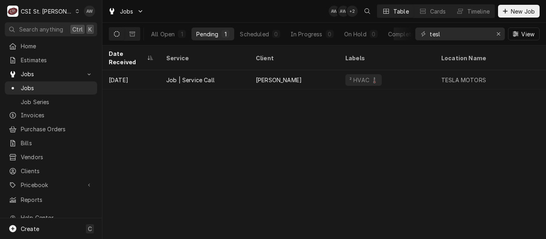
click at [247, 71] on div "Job | Service Call" at bounding box center [205, 79] width 90 height 19
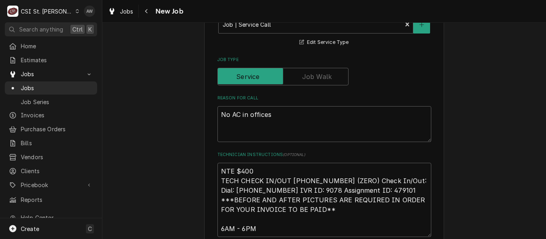
scroll to position [400, 0]
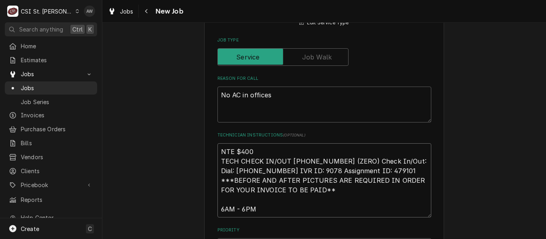
click at [218, 152] on textarea "NTE $400 TECH CHECK IN/OUT [PHONE_NUMBER] (ZERO) Check In/Out: Dial: [PHONE_NUM…" at bounding box center [324, 181] width 214 height 74
type textarea "x"
type textarea "NTE $400 TECH CHECK IN/OUT [PHONE_NUMBER] (ZERO) Check In/Out: Dial: [PHONE_NUM…"
click at [222, 149] on textarea "NTE $400 TECH CHECK IN/OUT [PHONE_NUMBER] (ZERO) Check In/Out: Dial: [PHONE_NUM…" at bounding box center [324, 186] width 214 height 84
type textarea "x"
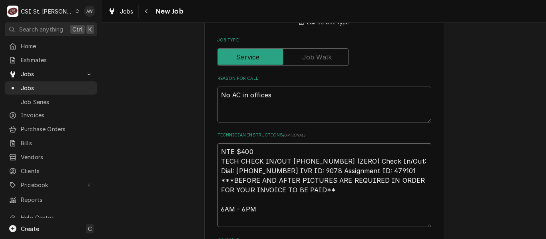
type textarea "s NTE $400 TECH CHECK IN/OUT [PHONE_NUMBER] (ZERO) Check In/Out: Dial: [PHONE_N…"
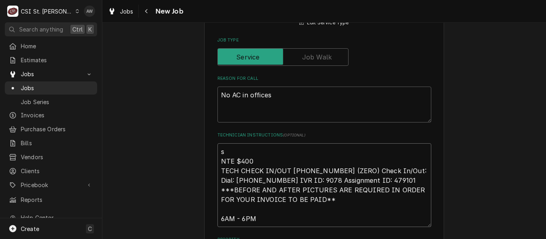
type textarea "x"
type textarea "sc NTE $400 TECH CHECK IN/OUT [PHONE_NUMBER] (ZERO) Check In/Out: Dial: [PHONE_…"
type textarea "x"
type textarea "sch NTE $400 TECH CHECK IN/OUT [PHONE_NUMBER] (ZERO) Check In/Out: Dial: [PHONE…"
type textarea "x"
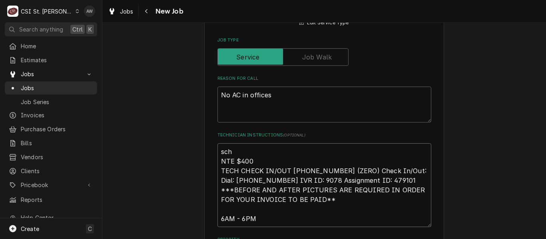
type textarea "sche NTE $400 TECH CHECK IN/OUT [PHONE_NUMBER] (ZERO) Check In/Out: Dial: [PHON…"
type textarea "x"
type textarea "sched NTE $400 TECH CHECK IN/OUT [PHONE_NUMBER] (ZERO) Check In/Out: Dial: [PHO…"
type textarea "x"
type textarea "schedul NTE $400 TECH CHECK IN/OUT [PHONE_NUMBER] (ZERO) Check In/Out: Dial: [P…"
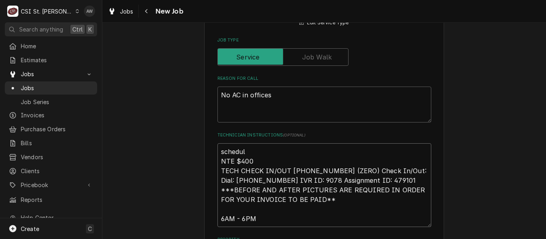
type textarea "x"
type textarea "schedule NTE $400 TECH CHECK IN/OUT [PHONE_NUMBER] (ZERO) Check In/Out: Dial: […"
type textarea "x"
type textarea "scheduled NTE $400 TECH CHECK IN/OUT [PHONE_NUMBER] (ZERO) Check In/Out: Dial: …"
type textarea "x"
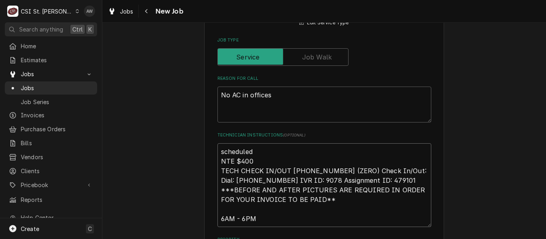
type textarea "scheduled NTE $400 TECH CHECK IN/OUT [PHONE_NUMBER] (ZERO) Check In/Out: Dial: …"
type textarea "x"
type textarea "scheduled f NTE $400 TECH CHECK IN/OUT [PHONE_NUMBER] (ZERO) Check In/Out: Dial…"
type textarea "x"
type textarea "scheduled fo NTE $400 TECH CHECK IN/OUT [PHONE_NUMBER] (ZERO) Check In/Out: Dia…"
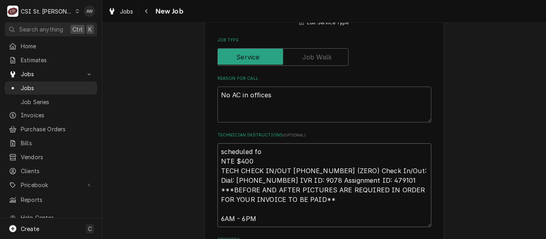
type textarea "x"
type textarea "scheduled for NTE $400 TECH CHECK IN/OUT [PHONE_NUMBER] (ZERO) Check In/Out: Di…"
type textarea "x"
type textarea "scheduled for NTE $400 TECH CHECK IN/OUT [PHONE_NUMBER] (ZERO) Check In/Out: Di…"
type textarea "x"
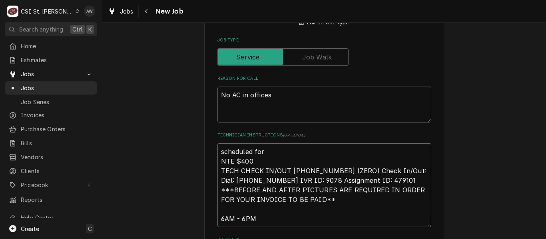
type textarea "scheduled for 8 NTE $400 TECH CHECK IN/OUT [PHONE_NUMBER] (ZERO) Check In/Out: …"
type textarea "x"
type textarea "scheduled for 8 NTE $400 TECH CHECK IN/OUT [PHONE_NUMBER] (ZERO) Check In/Out: …"
type textarea "x"
type textarea "scheduled for 8 a NTE $400 TECH CHECK IN/OUT [PHONE_NUMBER] (ZERO) Check In/Out…"
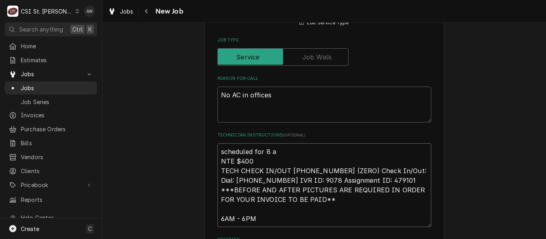
type textarea "x"
type textarea "scheduled for 8 am NTE $400 TECH CHECK IN/OUT [PHONE_NUMBER] (ZERO) Check In/Ou…"
type textarea "x"
type textarea "scheduled for 8 am NTE $400 TECH CHECK IN/OUT 631 454-9100 X 0 (ZERO) Check In/…"
type textarea "x"
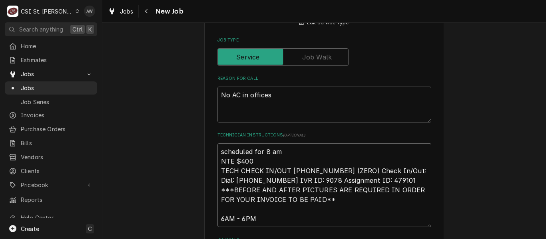
type textarea "scheduled for 8 am 8 NTE $400 TECH CHECK IN/OUT 631 454-9100 X 0 (ZERO) Check I…"
type textarea "x"
type textarea "scheduled for 8 am 8/ NTE $400 TECH CHECK IN/OUT 631 454-9100 X 0 (ZERO) Check …"
type textarea "x"
type textarea "scheduled for 8 am 8/2 NTE $400 TECH CHECK IN/OUT 631 454-9100 X 0 (ZERO) Check…"
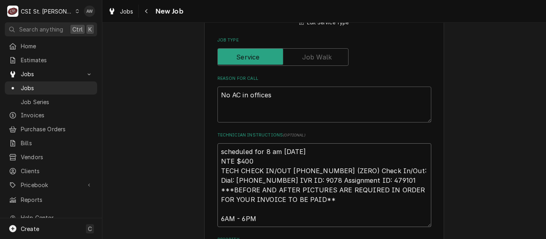
type textarea "x"
type textarea "scheduled for 8 am 8/22 NTE $400 TECH CHECK IN/OUT 631 454-9100 X 0 (ZERO) Chec…"
type textarea "x"
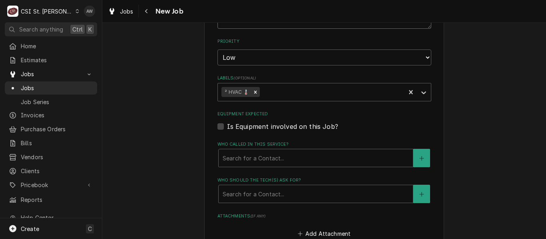
scroll to position [720, 0]
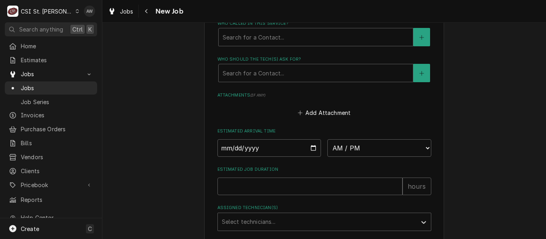
type textarea "scheduled for 8 am 8/22 NTE $400 TECH CHECK IN/OUT 631 454-9100 X 0 (ZERO) Chec…"
drag, startPoint x: 342, startPoint y: 148, endPoint x: 342, endPoint y: 140, distance: 8.0
click at [342, 148] on select "AM / PM 6:00 AM 6:15 AM 6:30 AM 6:45 AM 7:00 AM 7:15 AM 7:30 AM 7:45 AM 8:00 AM…" at bounding box center [379, 149] width 104 height 18
select select "08:00:00"
click at [327, 140] on select "AM / PM 6:00 AM 6:15 AM 6:30 AM 6:45 AM 7:00 AM 7:15 AM 7:30 AM 7:45 AM 8:00 AM…" at bounding box center [379, 149] width 104 height 18
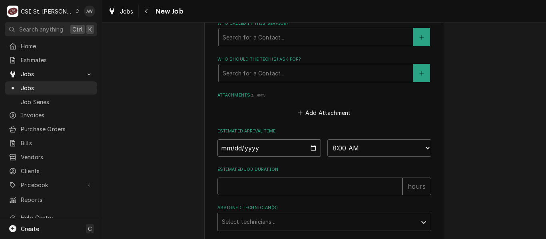
click at [312, 146] on input "Date" at bounding box center [269, 149] width 104 height 18
type textarea "x"
type input "2025-08-22"
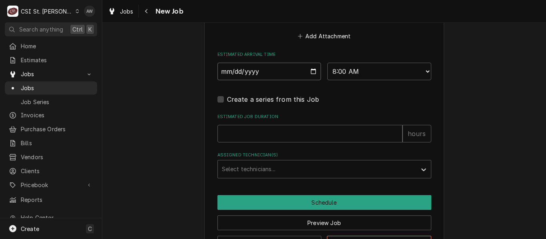
scroll to position [800, 0]
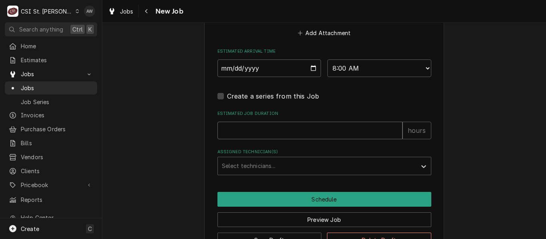
click at [299, 132] on input "Estimated Job Duration" at bounding box center [309, 131] width 185 height 18
type textarea "x"
type input "2"
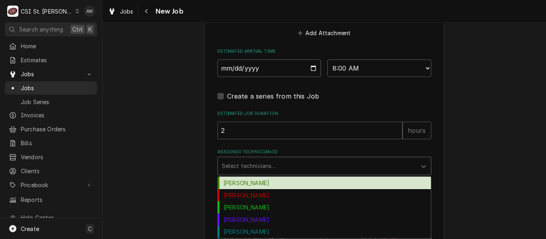
type textarea "x"
click at [294, 162] on div "Assigned Technician(s)" at bounding box center [317, 166] width 191 height 14
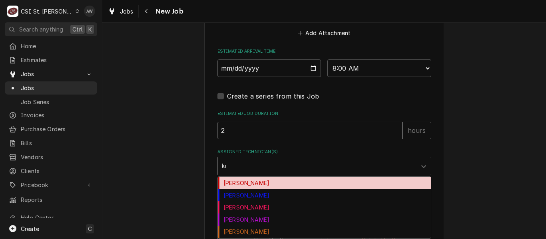
type input "kev"
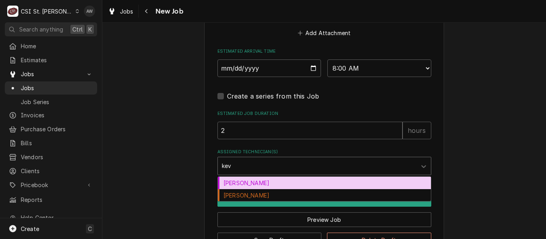
click at [277, 182] on div "Kevin Jordan" at bounding box center [324, 183] width 213 height 12
type textarea "x"
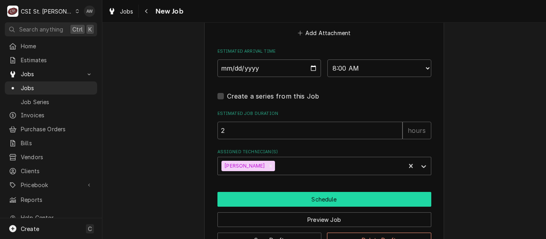
click at [278, 201] on button "Schedule" at bounding box center [324, 199] width 214 height 15
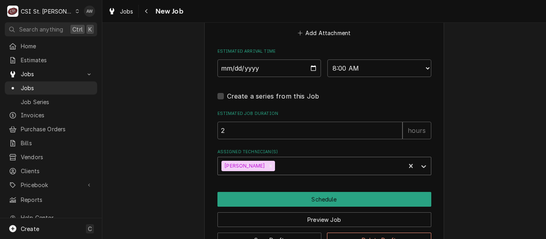
scroll to position [798, 0]
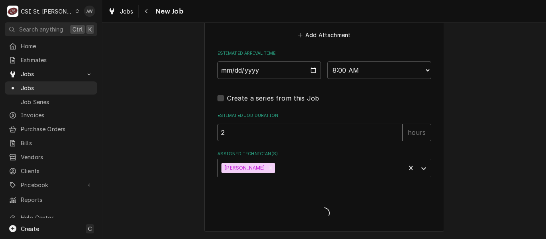
type textarea "x"
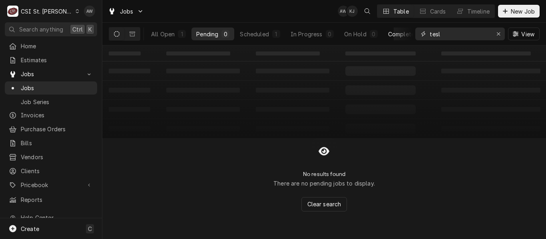
drag, startPoint x: 449, startPoint y: 33, endPoint x: 391, endPoint y: 29, distance: 57.7
click at [391, 29] on div "All Open 1 Pending 0 Scheduled 1 In Progress 0 On Hold 0 Completed 0 tesl View" at bounding box center [324, 34] width 431 height 22
type input "o"
